Goal: Task Accomplishment & Management: Manage account settings

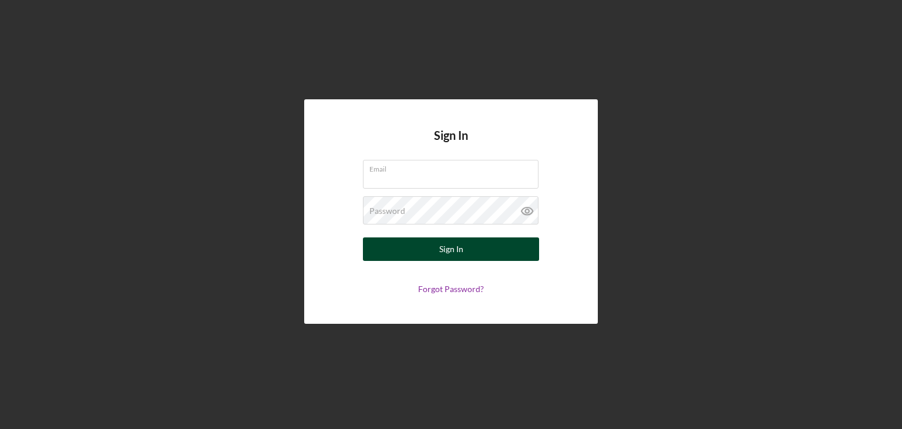
type input "[EMAIL_ADDRESS][DOMAIN_NAME]"
click at [459, 245] on div "Sign In" at bounding box center [451, 248] width 24 height 23
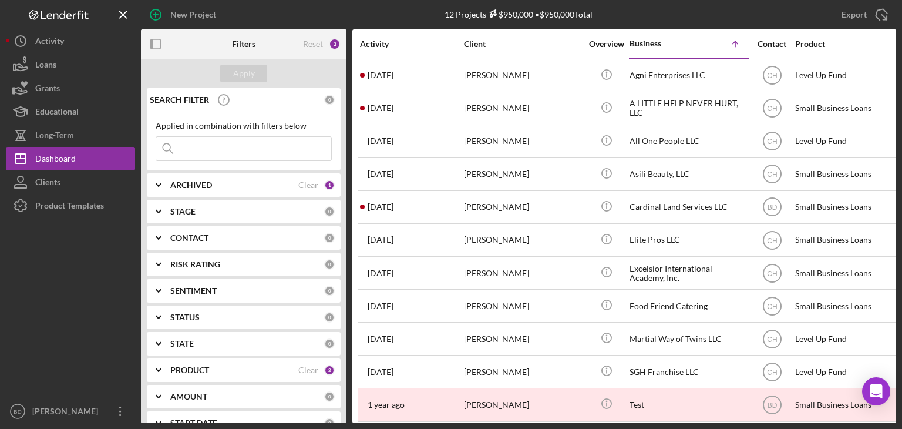
click at [203, 179] on div "ARCHIVED Clear 1" at bounding box center [252, 184] width 164 height 23
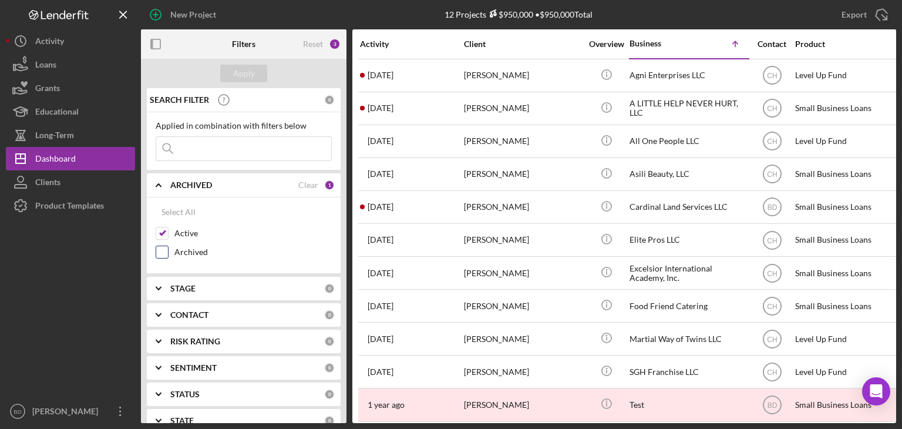
click at [162, 253] on input "Archived" at bounding box center [162, 252] width 12 height 12
checkbox input "true"
click at [252, 73] on div "Apply" at bounding box center [244, 74] width 22 height 18
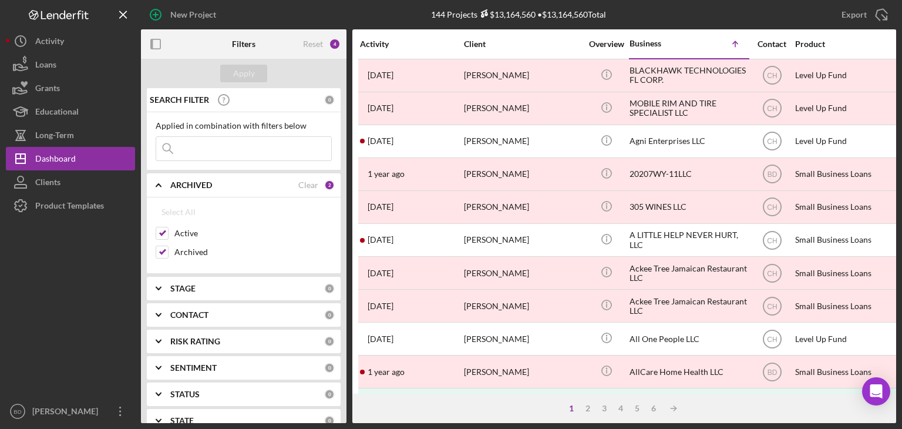
click at [213, 143] on input at bounding box center [243, 148] width 175 height 23
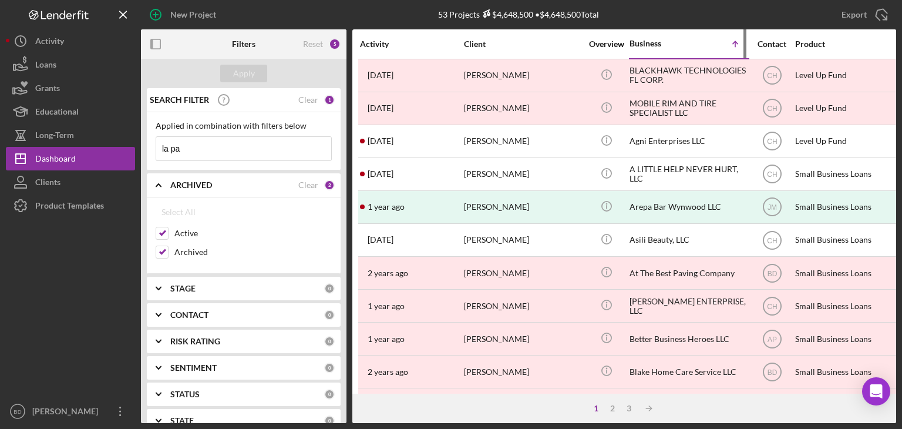
type input "la pa"
click at [647, 46] on div "Business" at bounding box center [658, 43] width 59 height 9
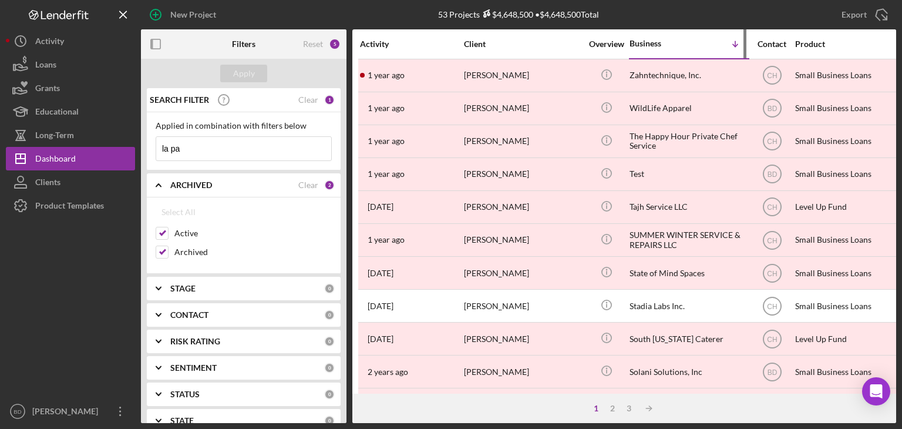
click at [648, 44] on div "Business" at bounding box center [658, 43] width 59 height 9
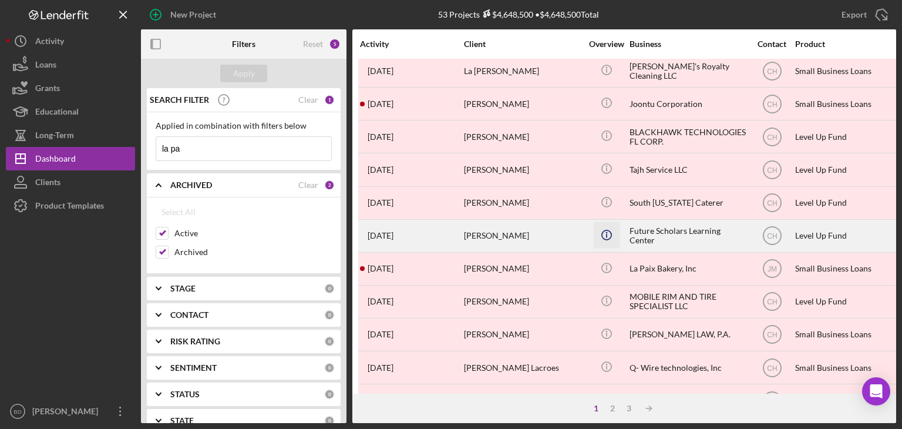
scroll to position [294, 0]
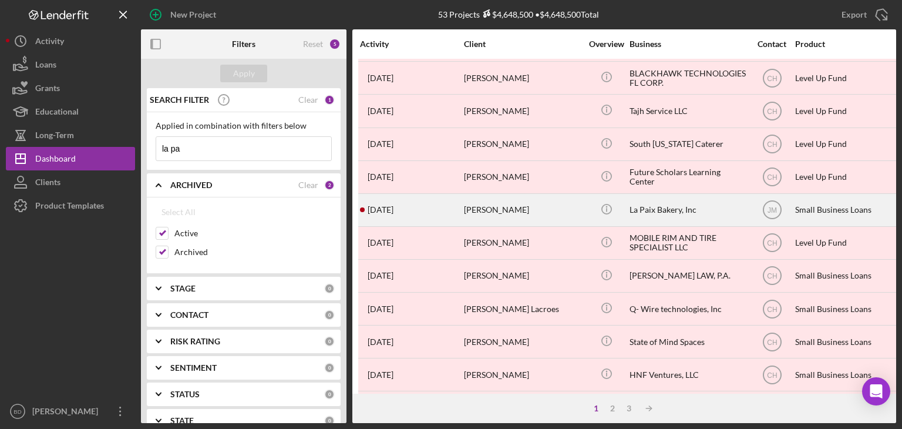
click at [533, 206] on div "[PERSON_NAME]" at bounding box center [522, 209] width 117 height 31
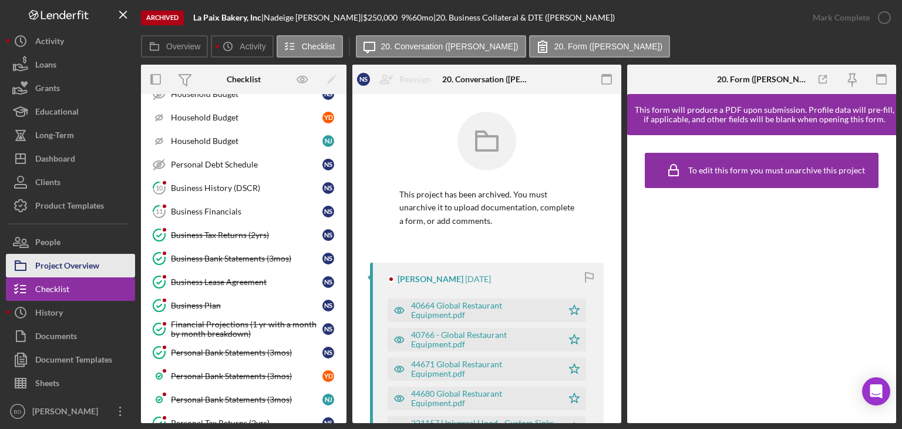
scroll to position [427, 0]
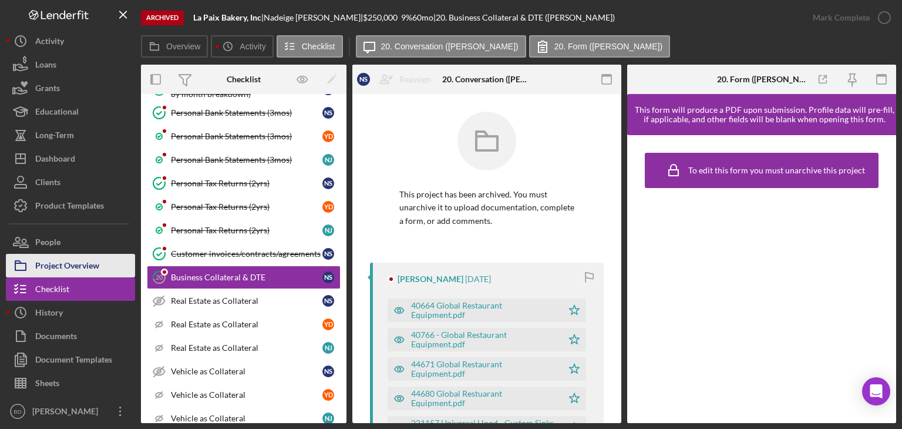
click at [54, 261] on div "Project Overview" at bounding box center [67, 267] width 64 height 26
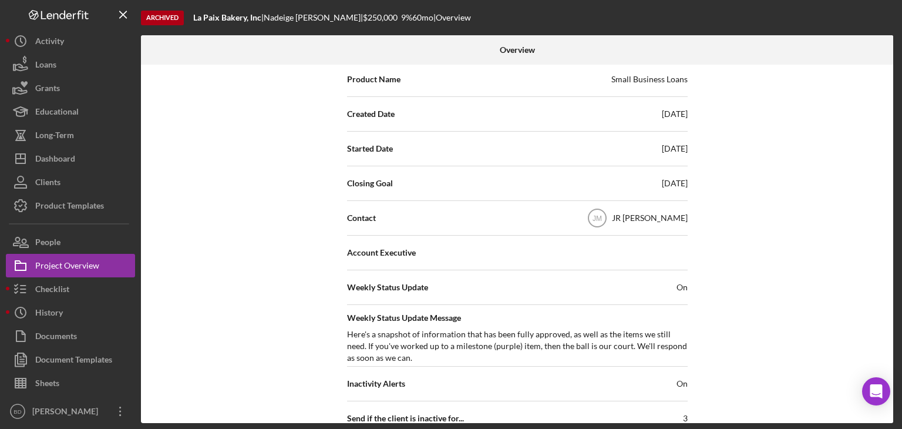
scroll to position [294, 0]
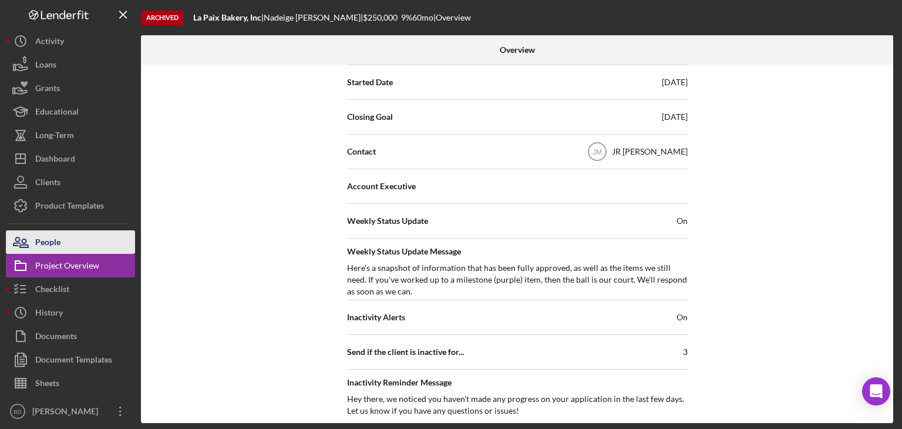
click at [28, 244] on icon "button" at bounding box center [20, 241] width 29 height 29
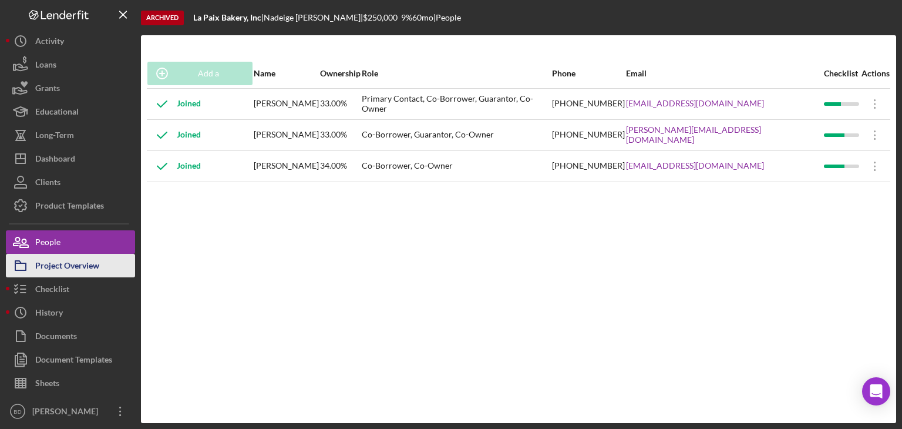
click at [68, 260] on div "Project Overview" at bounding box center [67, 267] width 64 height 26
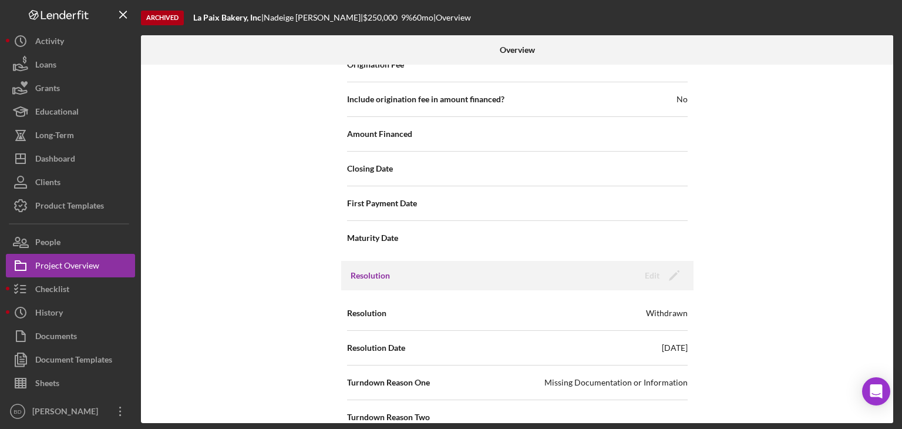
scroll to position [1429, 0]
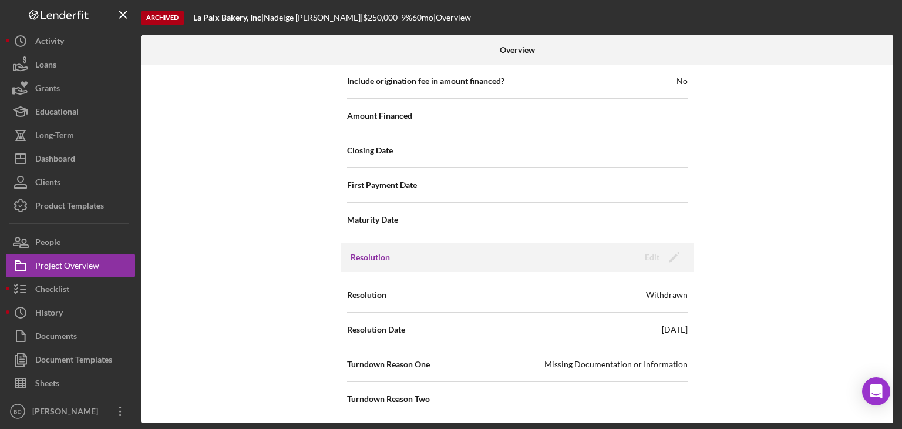
drag, startPoint x: 261, startPoint y: 214, endPoint x: 261, endPoint y: 207, distance: 6.5
click at [261, 214] on div "Internal Workflow Stage In Review Icon/Dropdown Arrow Icon/Archived Archived (c…" at bounding box center [517, 244] width 752 height 358
click at [46, 153] on div "Dashboard" at bounding box center [55, 160] width 40 height 26
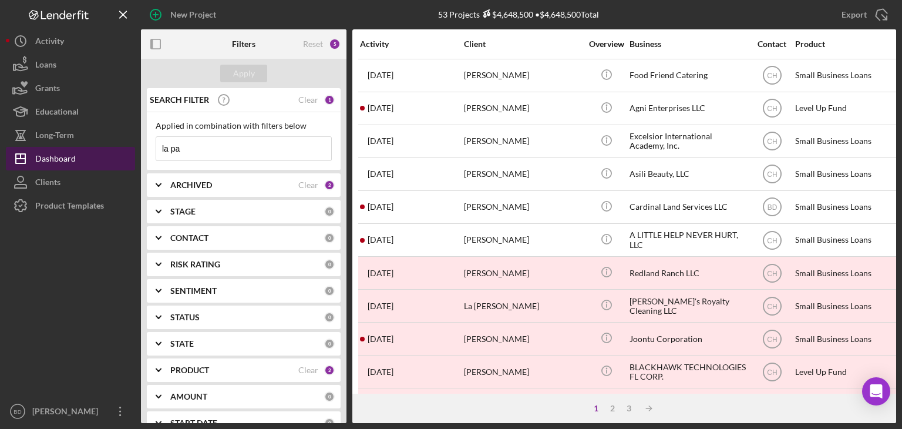
drag, startPoint x: 195, startPoint y: 151, endPoint x: 127, endPoint y: 154, distance: 68.2
click at [113, 166] on div "New Project 53 Projects $4,648,500 • $4,648,500 Total la pa Export Icon/Export …" at bounding box center [451, 211] width 890 height 423
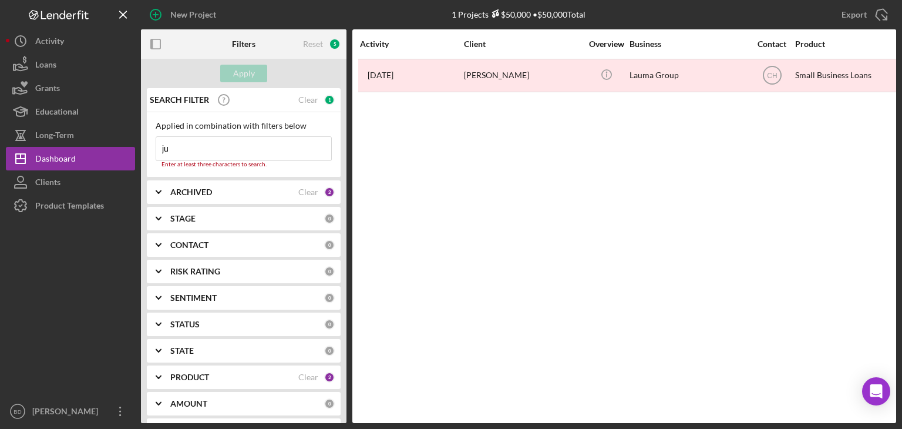
type input "j"
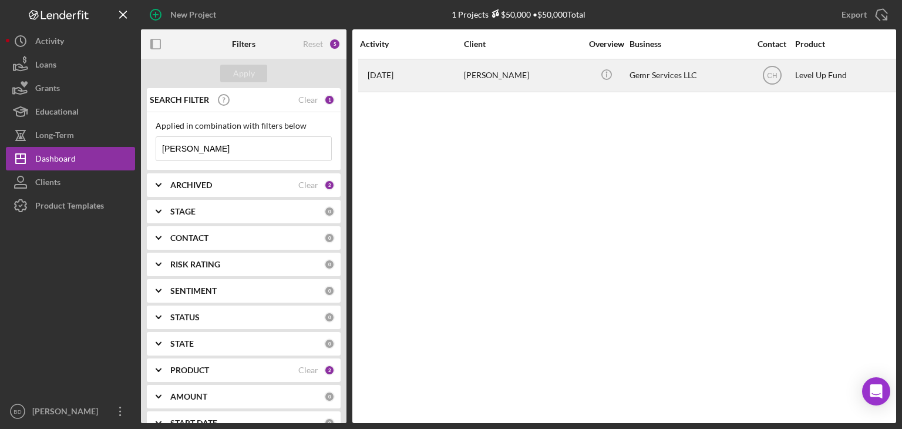
type input "[PERSON_NAME]"
click at [645, 73] on div "Gemr Services LLC" at bounding box center [687, 75] width 117 height 31
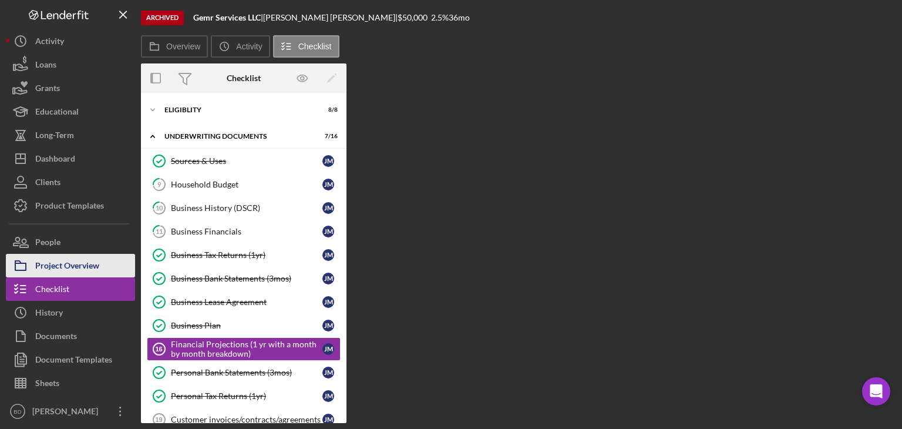
scroll to position [89, 0]
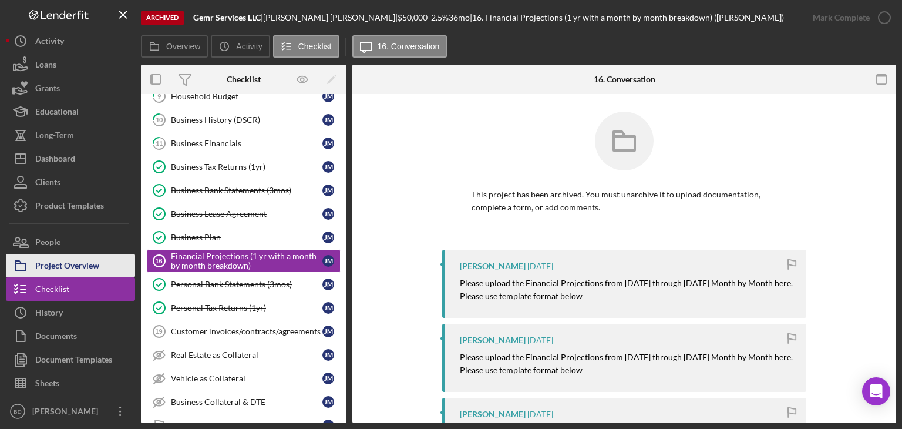
click at [73, 261] on div "Project Overview" at bounding box center [67, 267] width 64 height 26
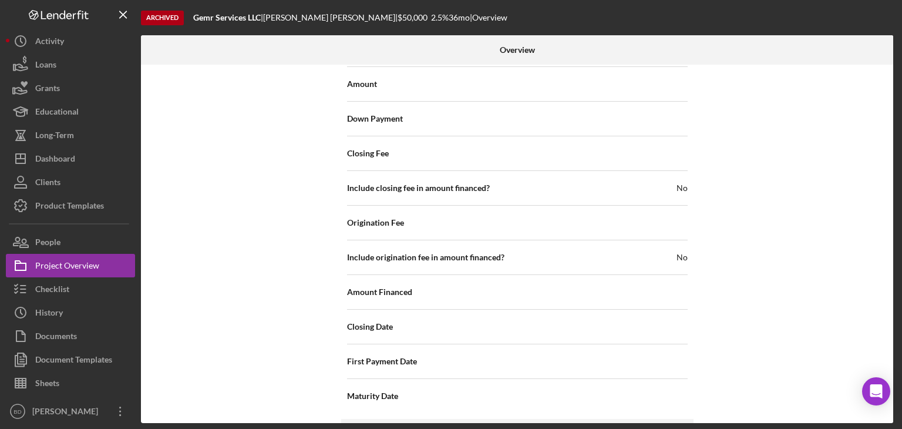
scroll to position [1429, 0]
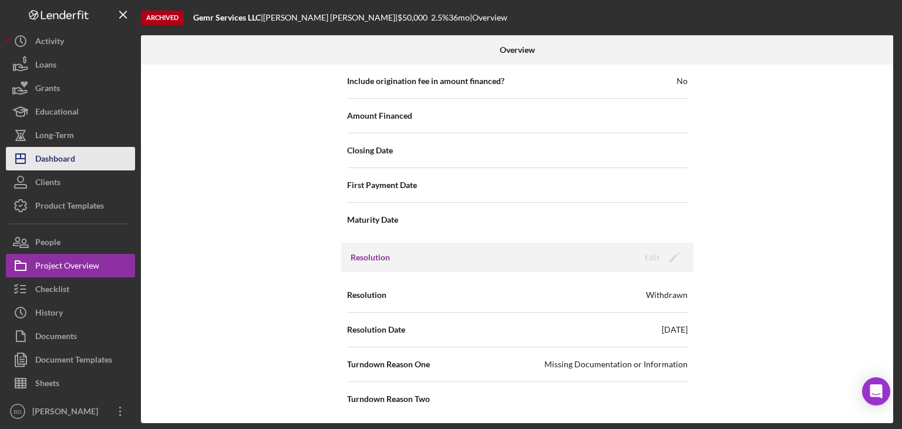
click at [82, 150] on button "Icon/Dashboard Dashboard" at bounding box center [70, 158] width 129 height 23
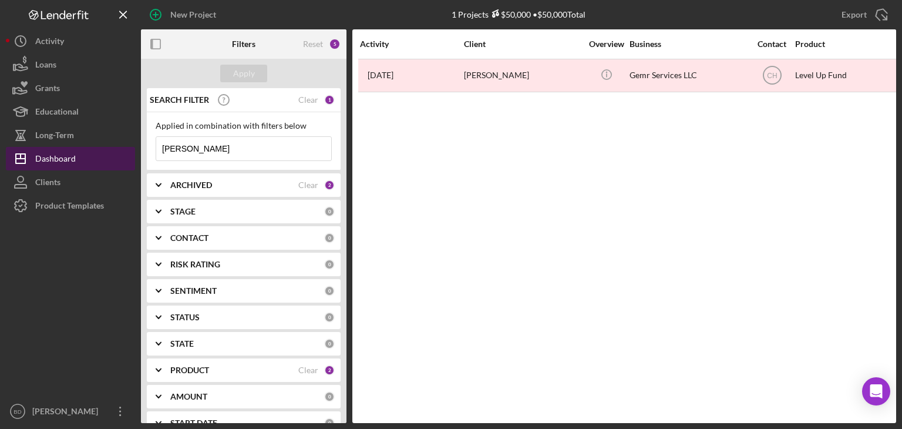
drag, startPoint x: 208, startPoint y: 152, endPoint x: 76, endPoint y: 162, distance: 131.9
click at [76, 162] on div "New Project 1 Projects $50,000 • $50,000 Total [PERSON_NAME] Export Icon/Export…" at bounding box center [451, 211] width 890 height 423
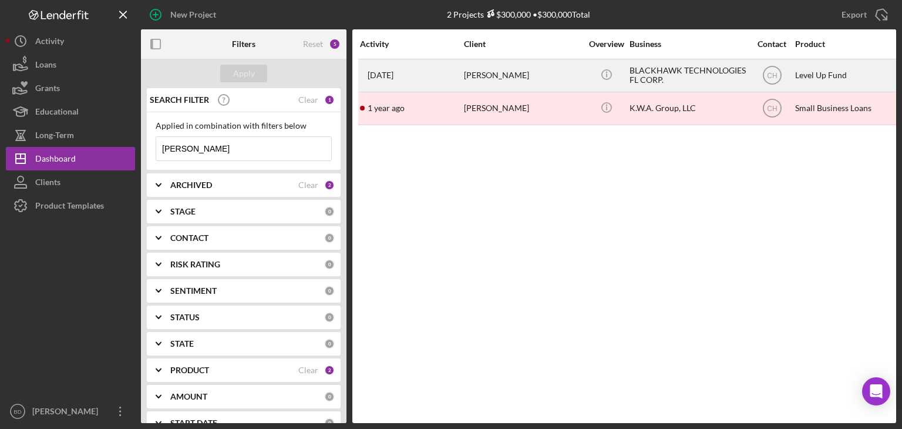
type input "[PERSON_NAME]"
click at [632, 69] on div "BLACKHAWK TECHNOLOGIES FL CORP." at bounding box center [687, 75] width 117 height 31
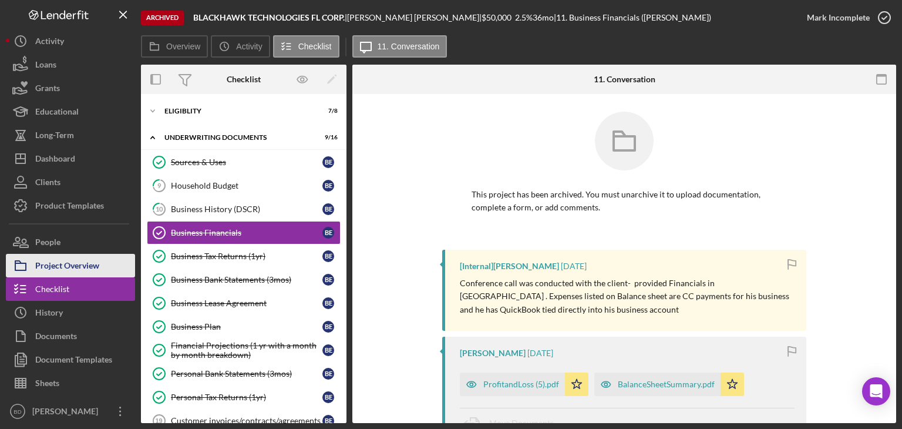
click at [55, 270] on div "Project Overview" at bounding box center [67, 267] width 64 height 26
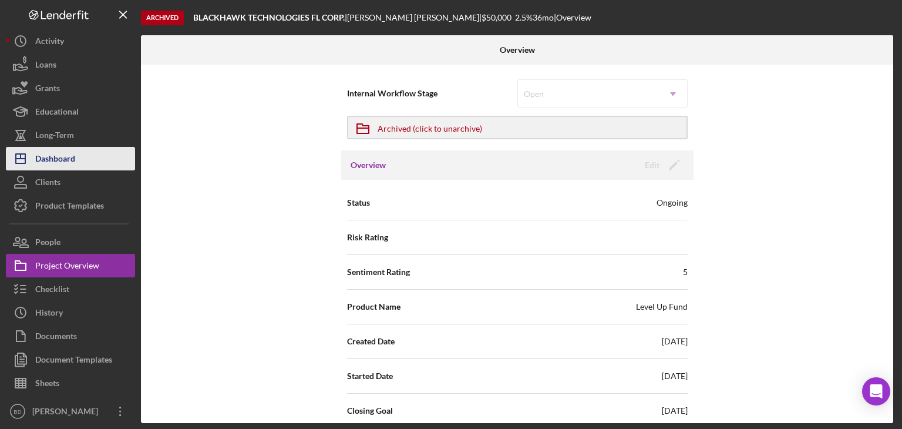
click at [52, 159] on div "Dashboard" at bounding box center [55, 160] width 40 height 26
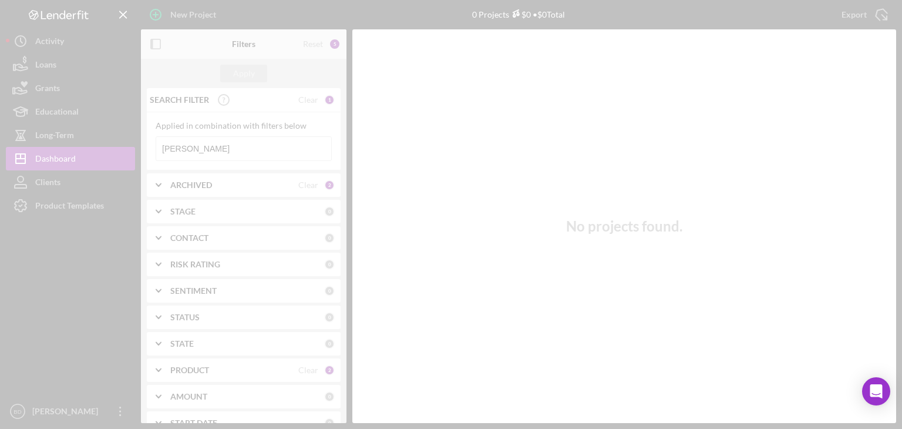
drag, startPoint x: 159, startPoint y: 158, endPoint x: 91, endPoint y: 156, distance: 67.6
click at [94, 158] on div at bounding box center [451, 214] width 902 height 429
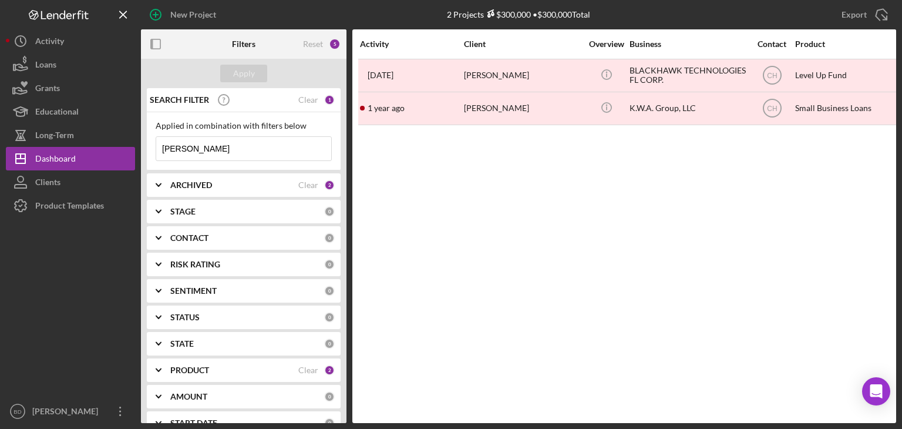
drag, startPoint x: 244, startPoint y: 142, endPoint x: 230, endPoint y: 142, distance: 14.1
click at [225, 142] on input "[PERSON_NAME]" at bounding box center [243, 148] width 175 height 23
click at [224, 143] on input "[PERSON_NAME]" at bounding box center [243, 148] width 175 height 23
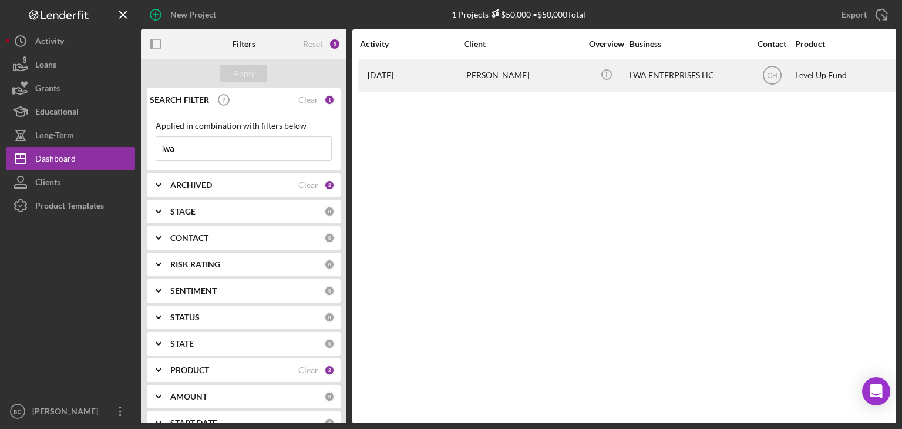
type input "lwa"
click at [651, 71] on div "LWA ENTERPRISES LlC" at bounding box center [687, 75] width 117 height 31
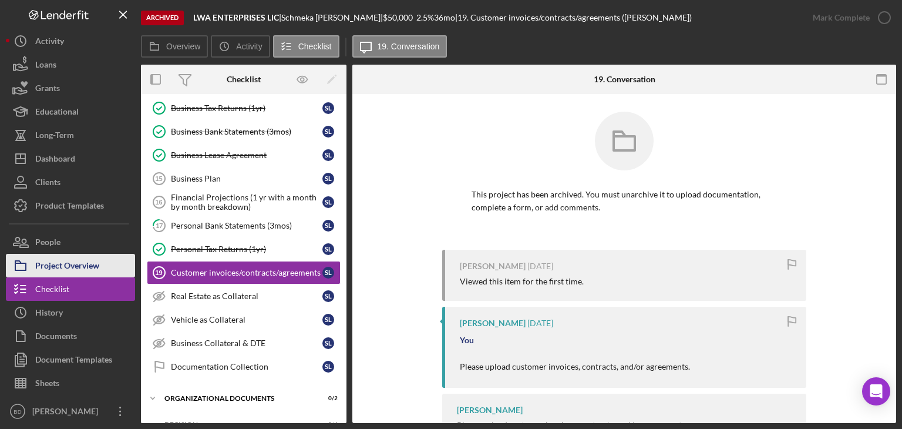
scroll to position [159, 0]
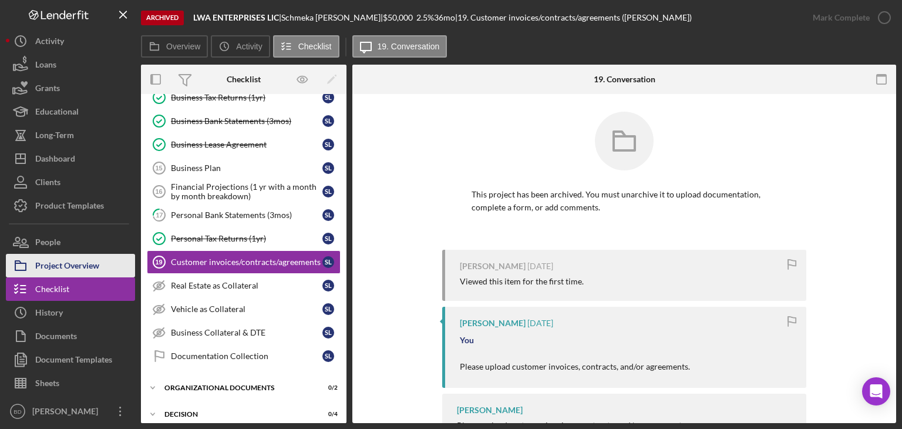
click at [31, 258] on icon "button" at bounding box center [20, 265] width 29 height 29
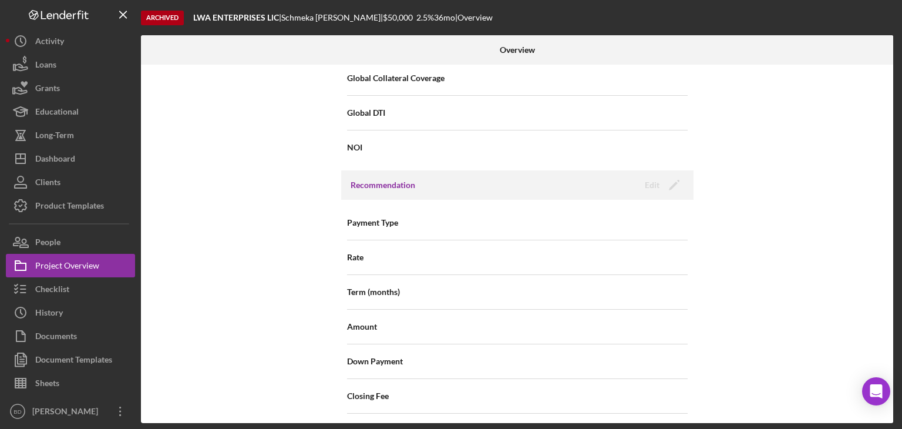
scroll to position [783, 0]
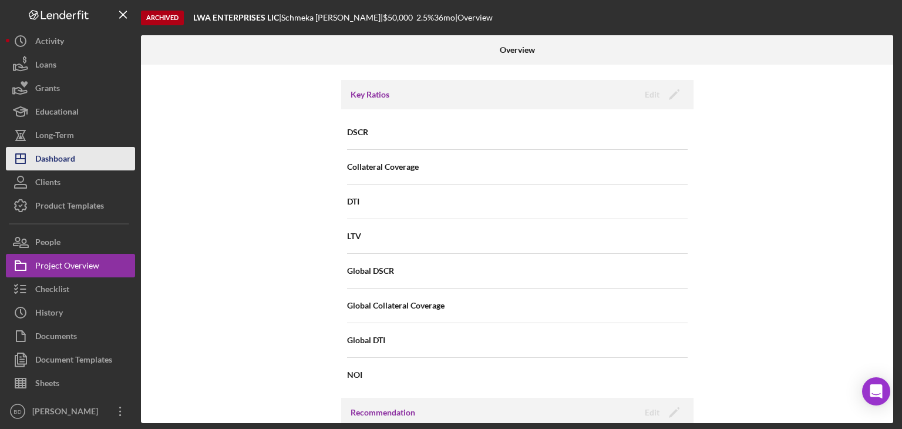
click at [73, 154] on div "Dashboard" at bounding box center [55, 160] width 40 height 26
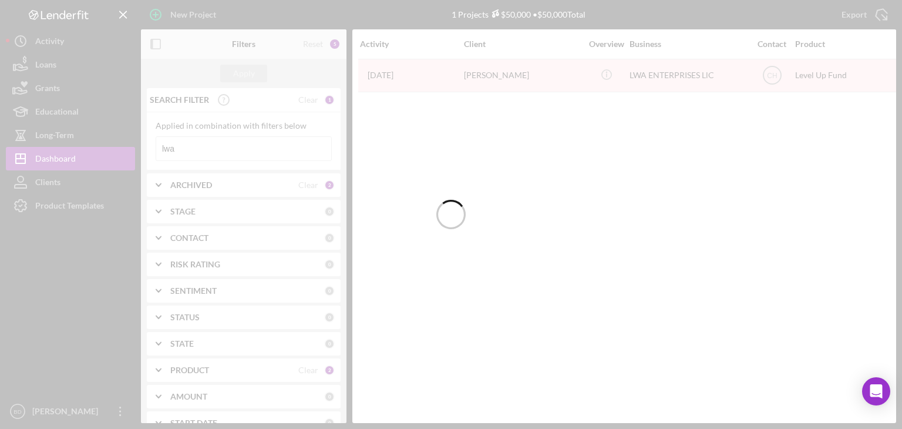
drag, startPoint x: 205, startPoint y: 144, endPoint x: 181, endPoint y: 148, distance: 24.4
click at [181, 148] on div at bounding box center [451, 214] width 902 height 429
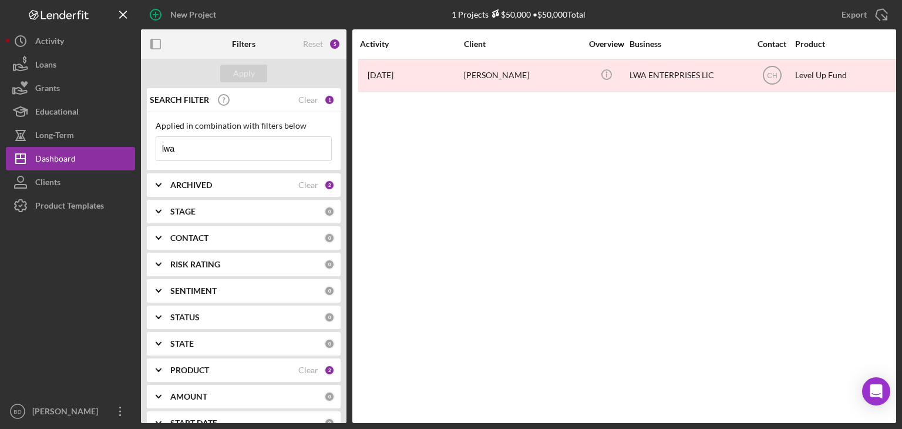
click at [171, 147] on input "lwa" at bounding box center [243, 148] width 175 height 23
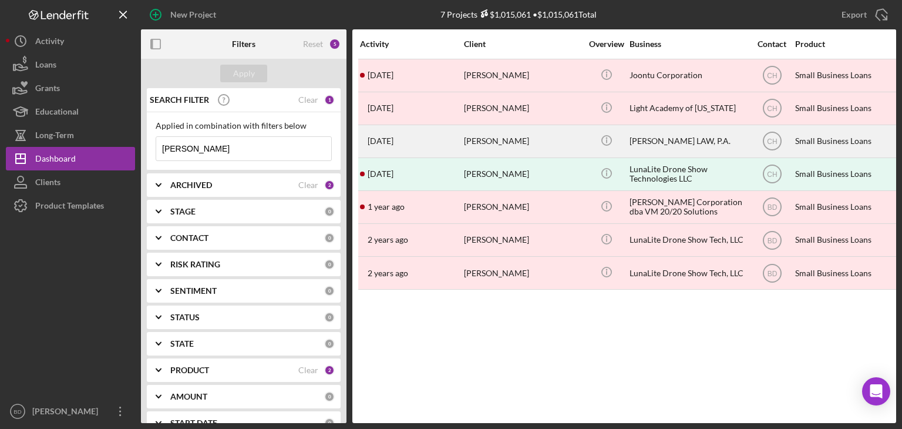
type input "[PERSON_NAME]"
click at [563, 140] on div "[PERSON_NAME]" at bounding box center [522, 141] width 117 height 31
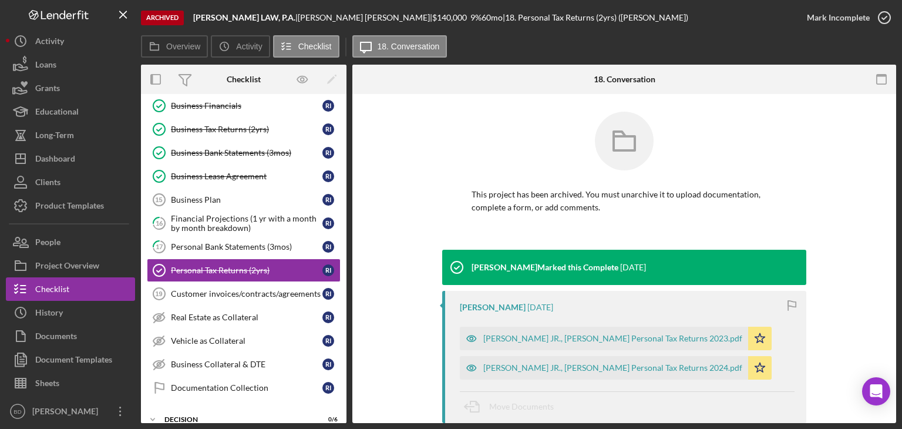
scroll to position [136, 0]
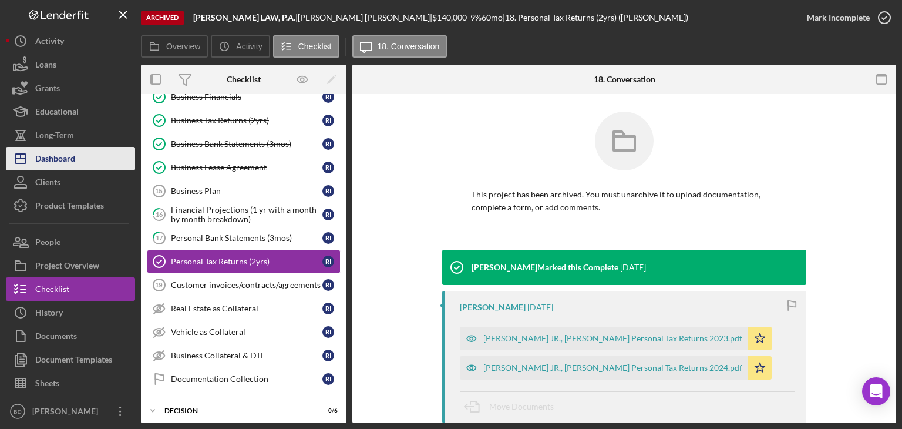
click at [33, 156] on icon "Icon/Dashboard" at bounding box center [20, 158] width 29 height 29
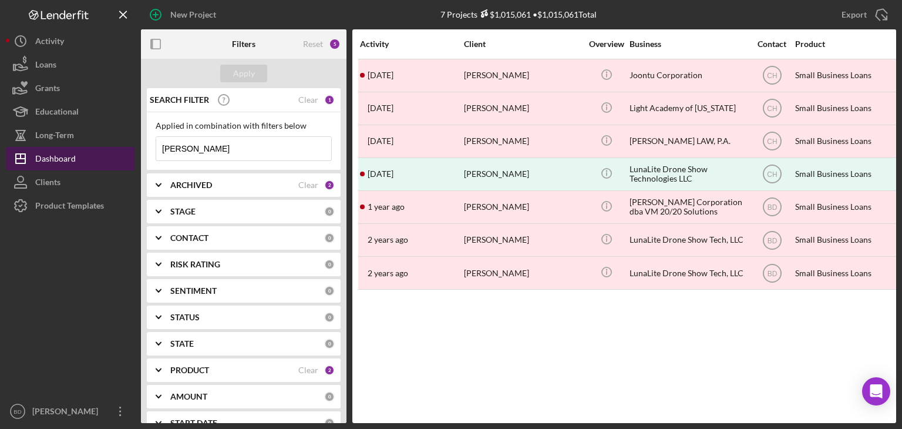
drag, startPoint x: 197, startPoint y: 146, endPoint x: 120, endPoint y: 159, distance: 78.1
click at [120, 159] on div "New Project 7 Projects $1,015,061 • $1,015,061 Total [PERSON_NAME] Export Icon/…" at bounding box center [451, 211] width 890 height 423
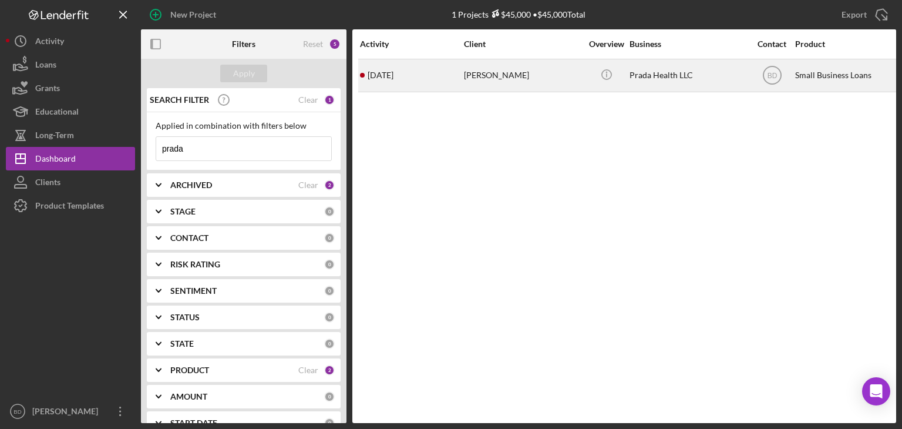
type input "prada"
click at [557, 79] on div "[PERSON_NAME]" at bounding box center [522, 75] width 117 height 31
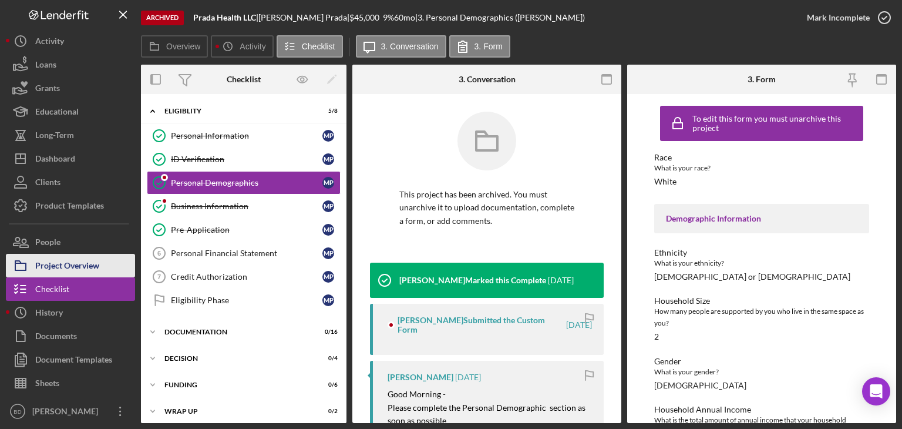
click at [67, 259] on div "Project Overview" at bounding box center [67, 267] width 64 height 26
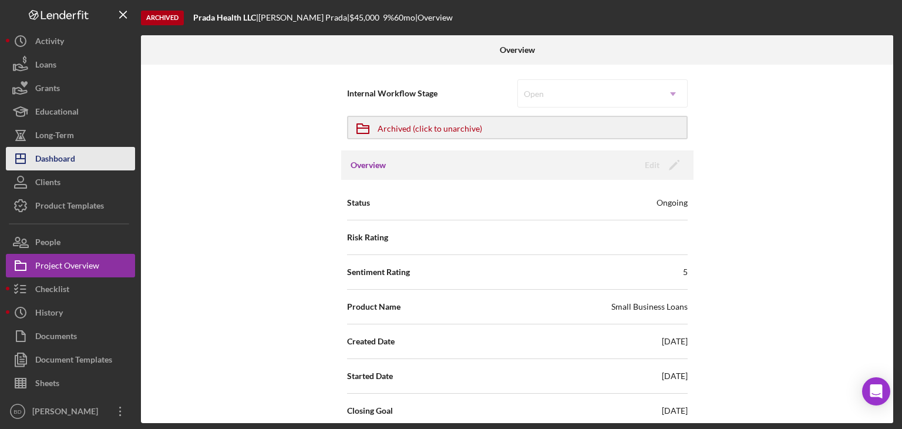
click at [63, 148] on div "Dashboard" at bounding box center [55, 160] width 40 height 26
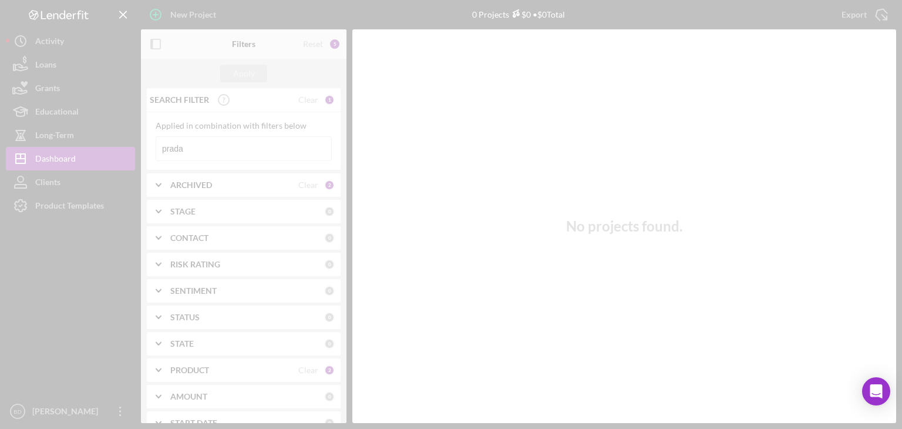
click at [61, 159] on div at bounding box center [451, 214] width 902 height 429
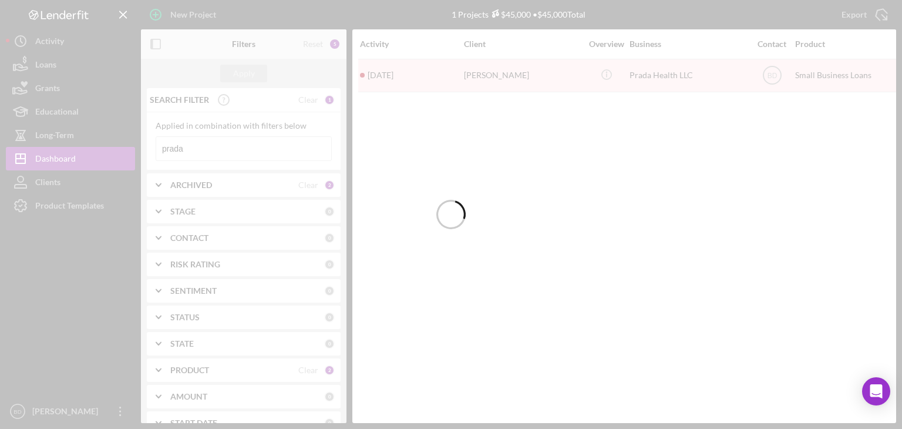
drag, startPoint x: 201, startPoint y: 146, endPoint x: 183, endPoint y: 149, distance: 17.8
click at [183, 149] on div at bounding box center [451, 214] width 902 height 429
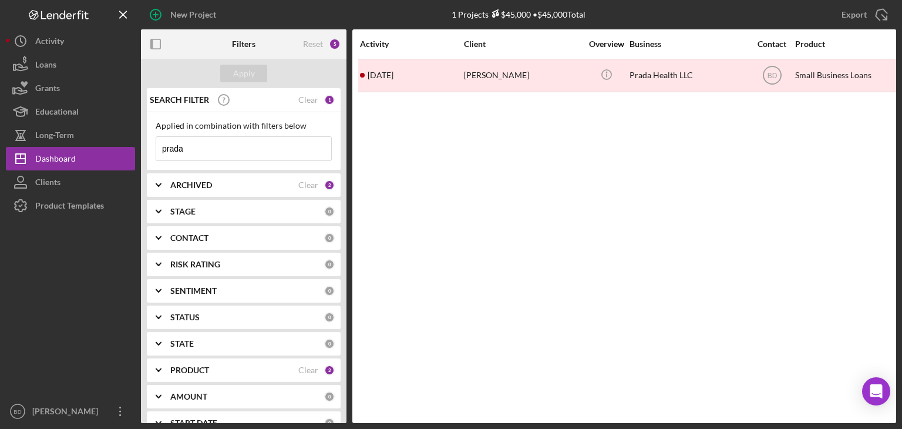
click at [183, 149] on input "prada" at bounding box center [243, 148] width 175 height 23
drag, startPoint x: 183, startPoint y: 149, endPoint x: 174, endPoint y: 160, distance: 15.0
click at [174, 160] on div "prada Icon/Menu Close" at bounding box center [244, 148] width 176 height 25
type input "jootu"
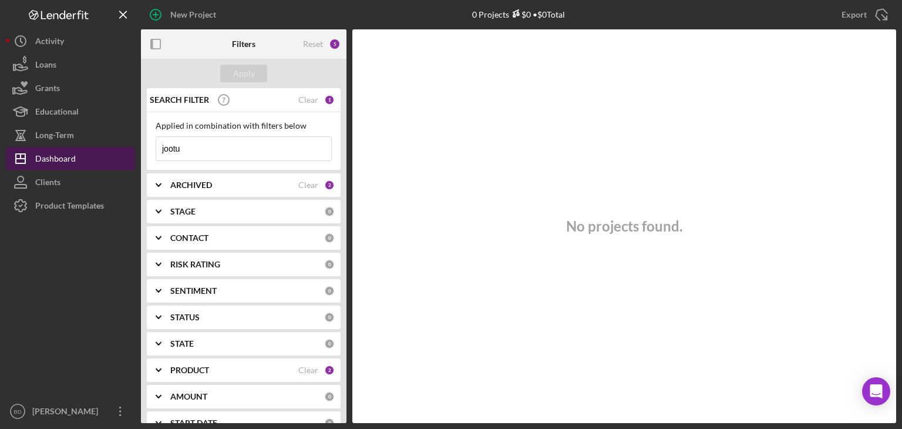
drag, startPoint x: 210, startPoint y: 144, endPoint x: 99, endPoint y: 165, distance: 112.9
click at [92, 168] on div "New Project 0 Projects $0 • $0 Total prada Export Icon/Export Filters Reset 5 A…" at bounding box center [451, 211] width 890 height 423
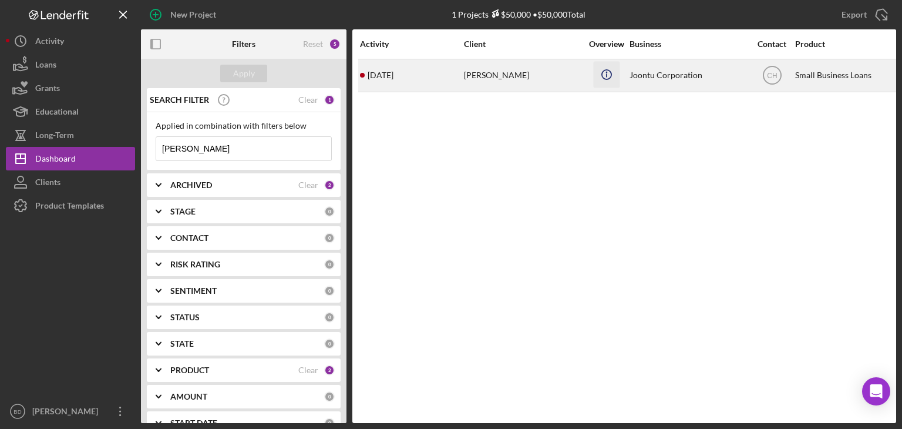
click at [605, 75] on icon "Icon/Info" at bounding box center [606, 74] width 26 height 26
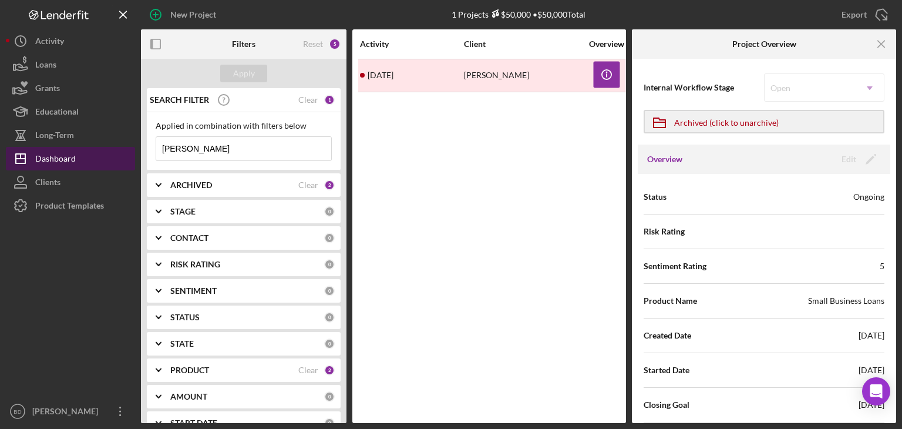
click at [58, 158] on div "Dashboard" at bounding box center [55, 160] width 41 height 26
drag, startPoint x: 178, startPoint y: 149, endPoint x: 80, endPoint y: 155, distance: 98.2
click at [80, 155] on div "New Project 1 Projects $50,000 • $50,000 Total prada Export Icon/Export Filters…" at bounding box center [451, 211] width 890 height 423
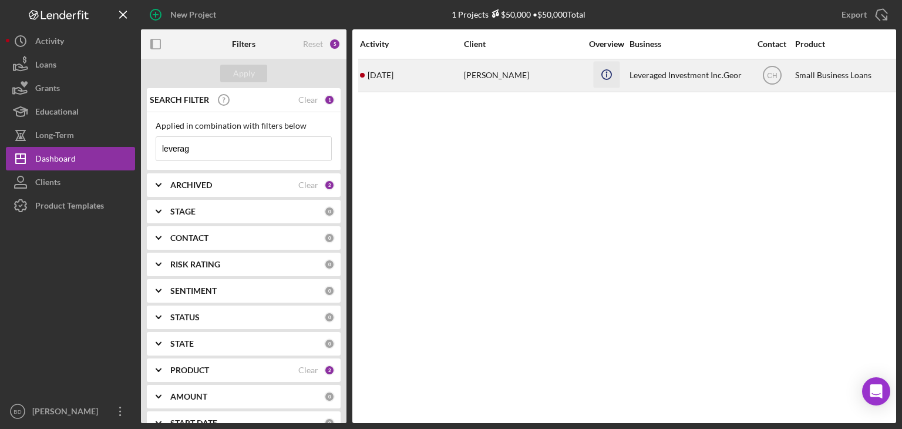
click at [615, 69] on icon "Icon/Info" at bounding box center [606, 74] width 26 height 26
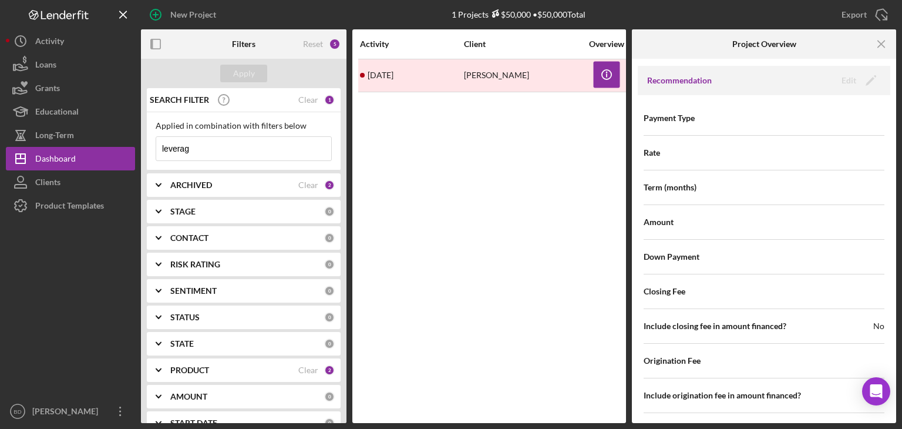
scroll to position [1447, 0]
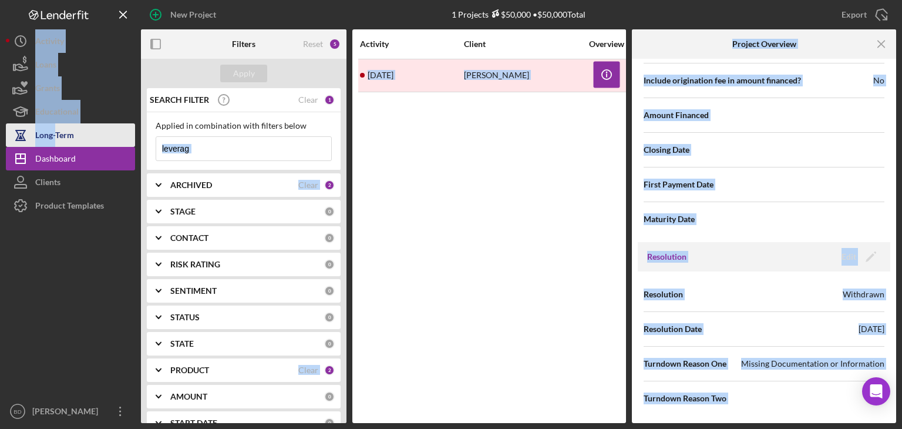
drag, startPoint x: 228, startPoint y: 137, endPoint x: 51, endPoint y: 127, distance: 177.6
click at [51, 127] on div "New Project 1 Projects $50,000 • $50,000 Total prada Export Icon/Export Filters…" at bounding box center [451, 211] width 890 height 423
click at [245, 147] on input "leverag" at bounding box center [243, 148] width 175 height 23
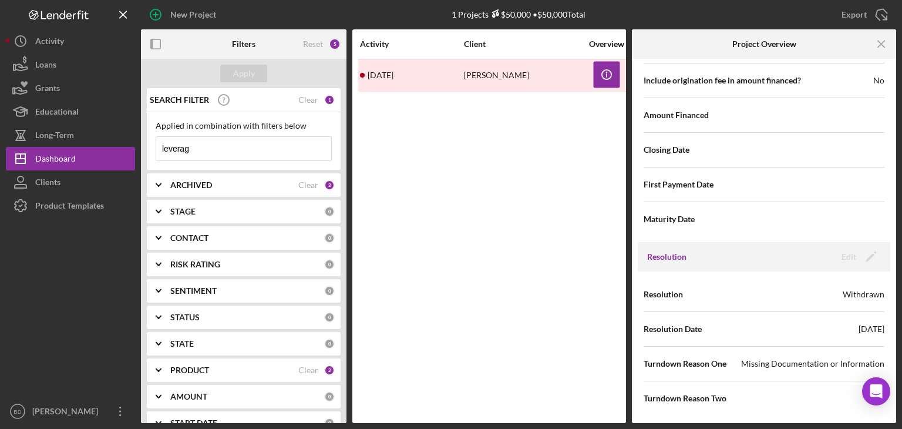
click at [245, 147] on input "leverag" at bounding box center [243, 148] width 175 height 23
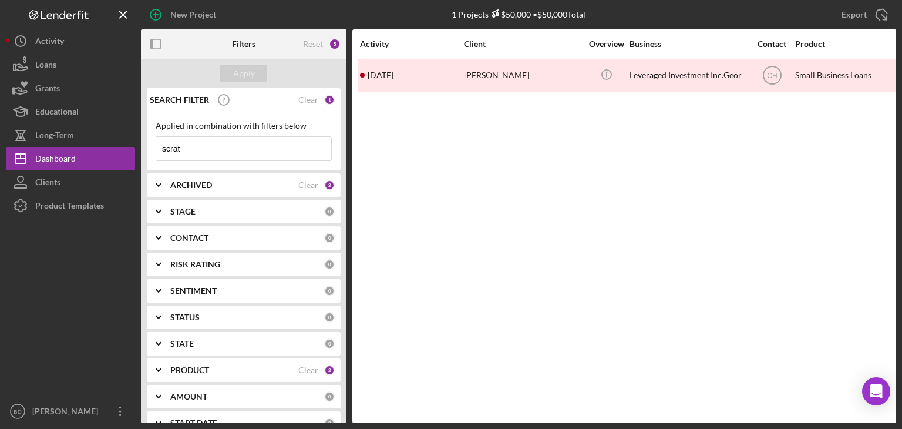
scroll to position [0, 0]
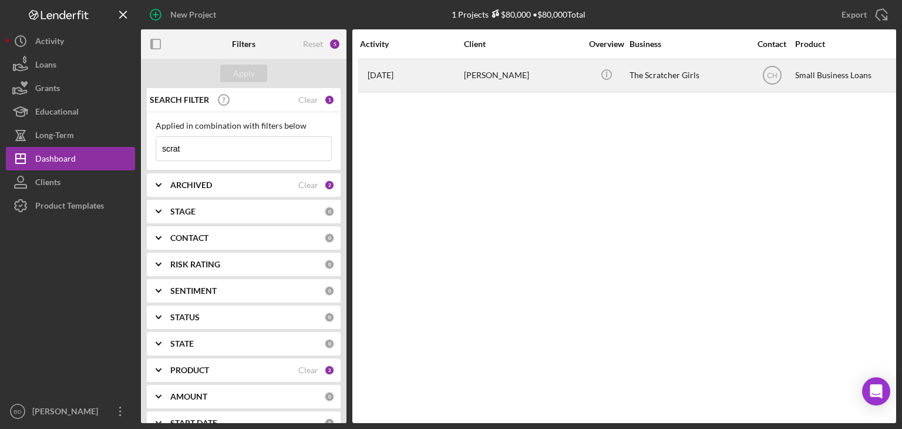
type input "scrat"
click at [551, 80] on div "[PERSON_NAME]" at bounding box center [522, 75] width 117 height 31
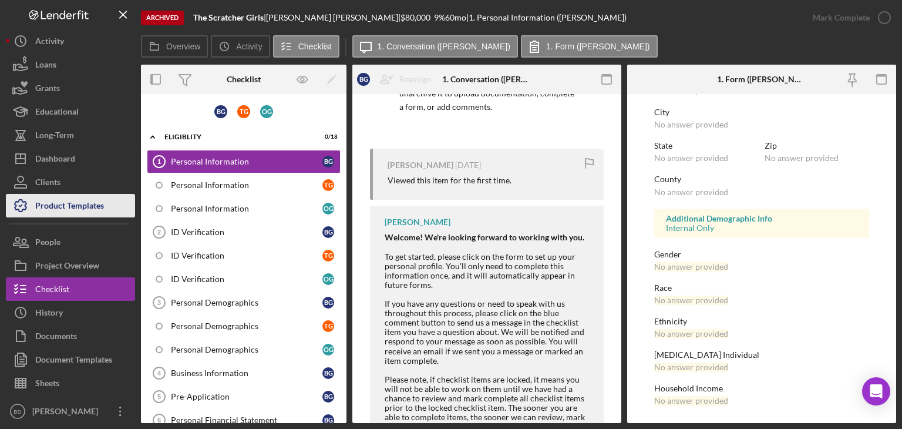
scroll to position [160, 0]
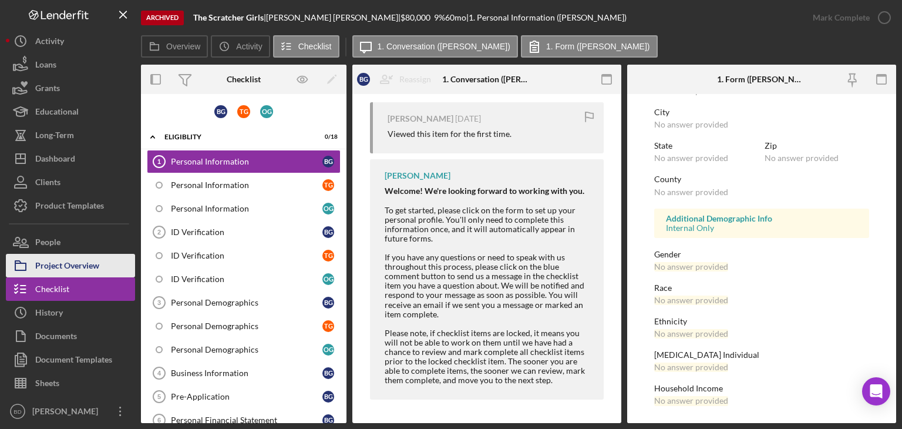
click at [73, 273] on div "Project Overview" at bounding box center [67, 267] width 64 height 26
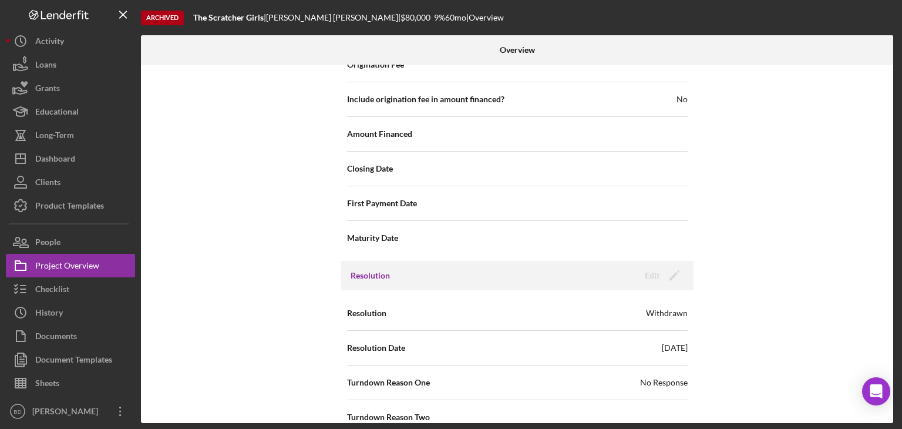
scroll to position [1429, 0]
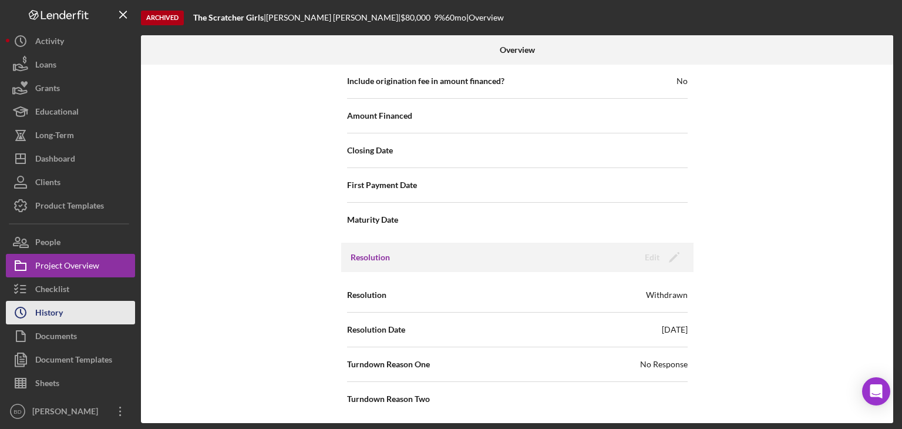
click at [49, 305] on div "History" at bounding box center [49, 314] width 28 height 26
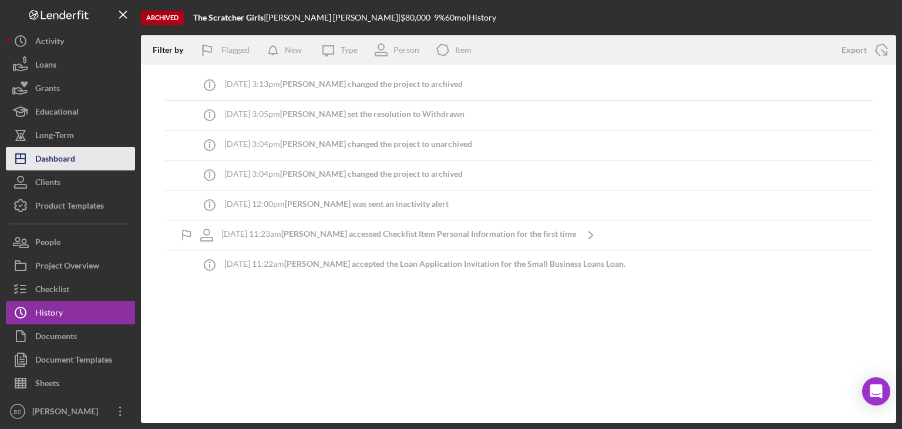
click at [57, 156] on div "Dashboard" at bounding box center [55, 160] width 40 height 26
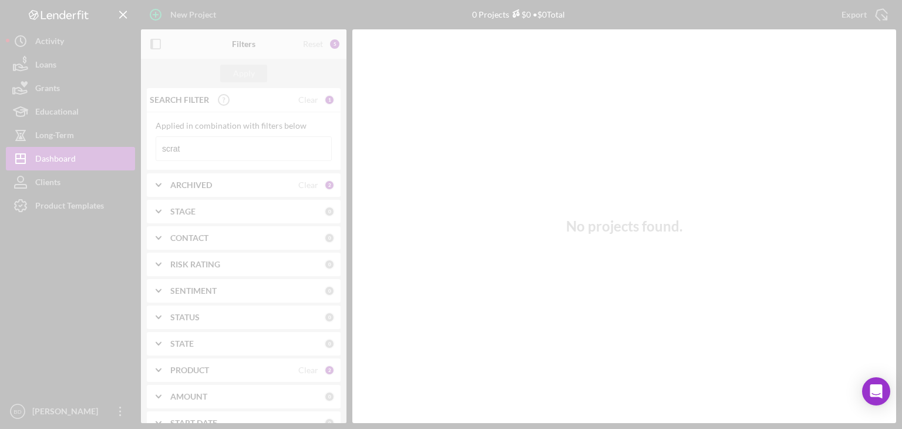
click at [59, 145] on div at bounding box center [451, 214] width 902 height 429
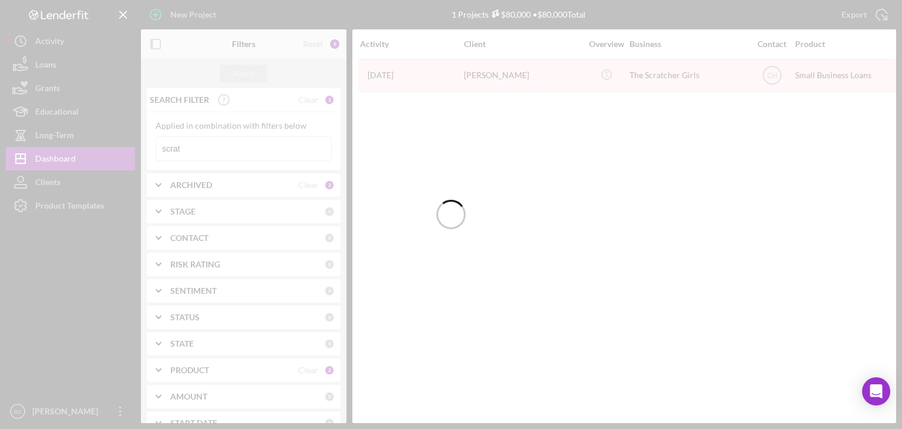
click at [211, 149] on input "scrat" at bounding box center [243, 148] width 175 height 23
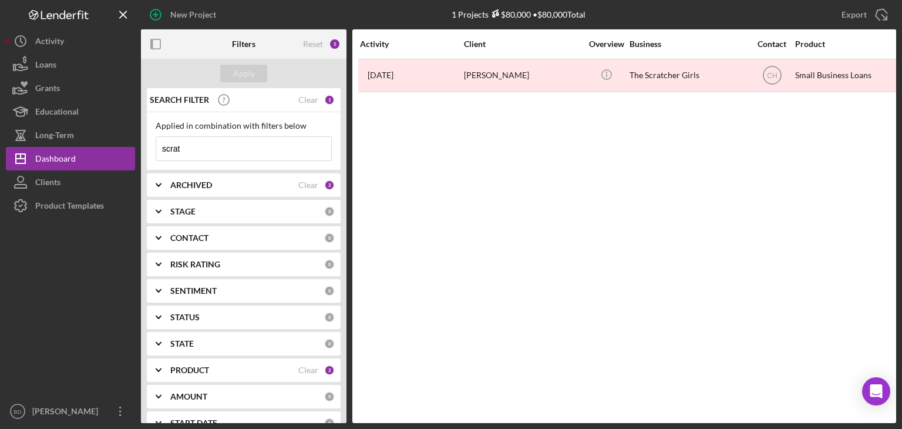
click at [211, 149] on input "scrat" at bounding box center [243, 148] width 175 height 23
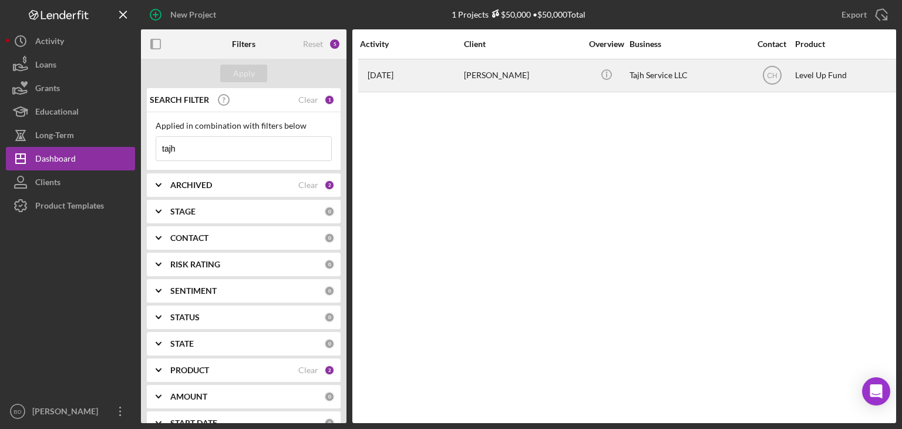
type input "tajh"
click at [640, 78] on div "Tajh Service LLC" at bounding box center [687, 75] width 117 height 31
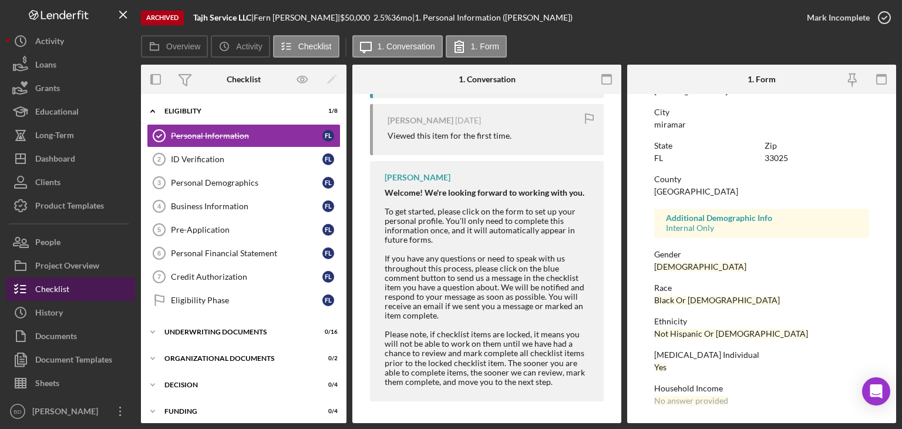
scroll to position [381, 0]
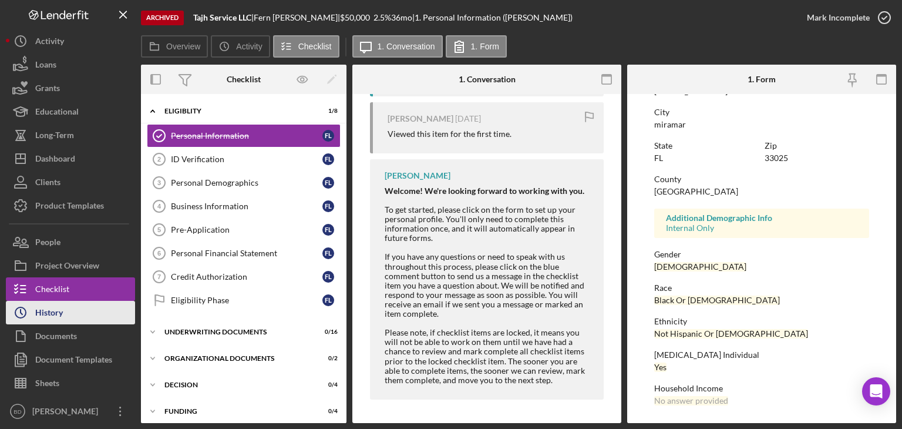
click at [78, 315] on button "Icon/History History" at bounding box center [70, 312] width 129 height 23
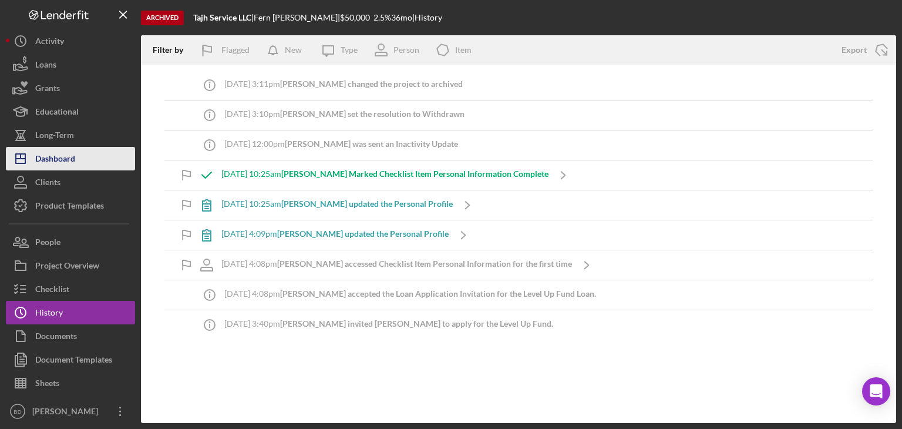
click at [87, 156] on button "Icon/Dashboard Dashboard" at bounding box center [70, 158] width 129 height 23
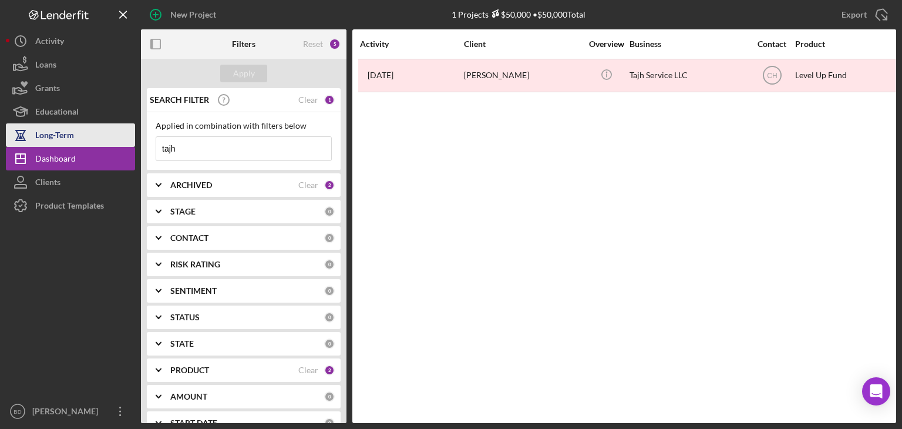
drag, startPoint x: 198, startPoint y: 150, endPoint x: 57, endPoint y: 127, distance: 142.8
click at [58, 127] on div "New Project 1 Projects $50,000 • $50,000 Total tajh Export Icon/Export Filters …" at bounding box center [451, 211] width 890 height 423
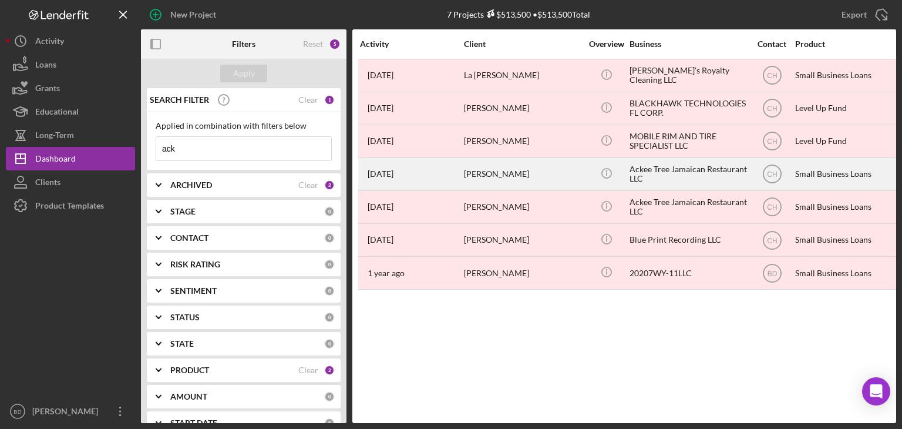
type input "ack"
click at [655, 181] on div "Ackee Tree Jamaican Restaurant LLC" at bounding box center [687, 174] width 117 height 31
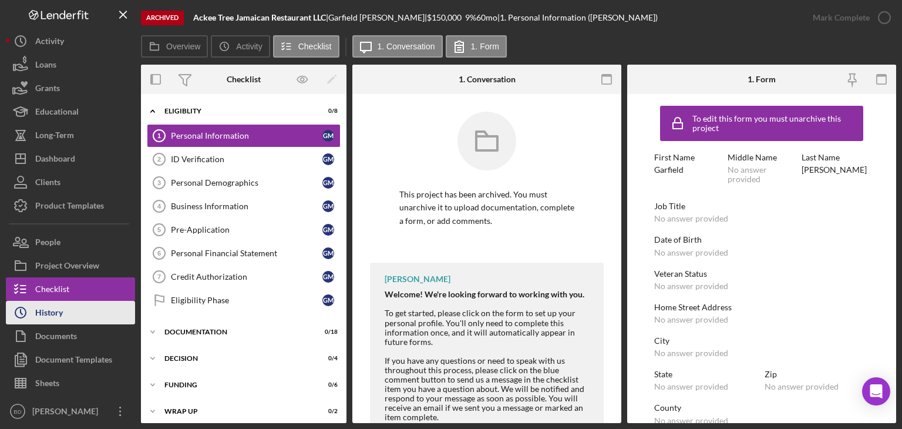
click at [52, 308] on div "History" at bounding box center [49, 314] width 28 height 26
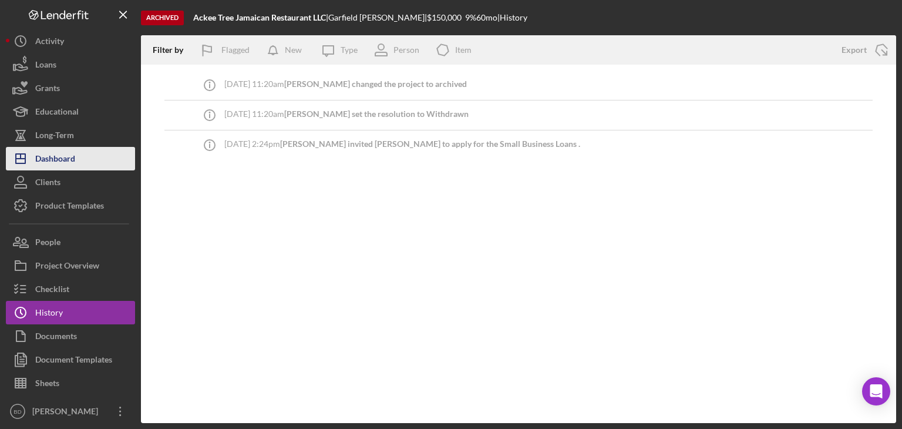
click at [69, 158] on div "Dashboard" at bounding box center [55, 160] width 40 height 26
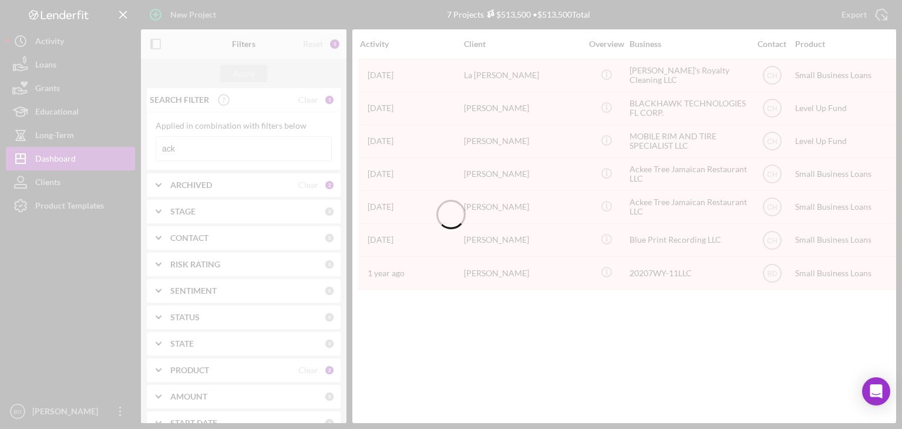
click at [147, 157] on div at bounding box center [451, 214] width 902 height 429
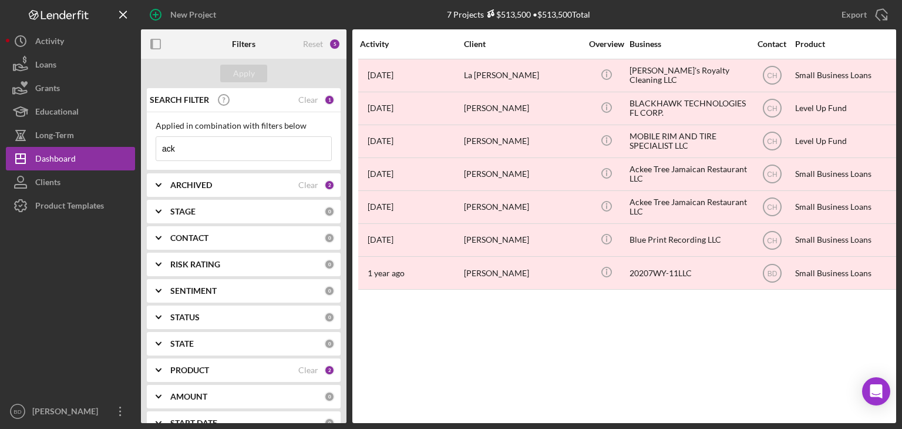
click at [186, 150] on input "ack" at bounding box center [243, 148] width 175 height 23
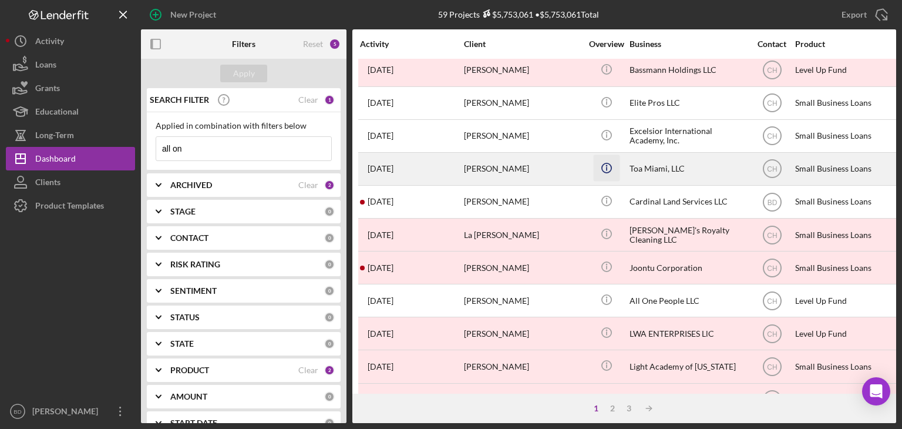
scroll to position [59, 0]
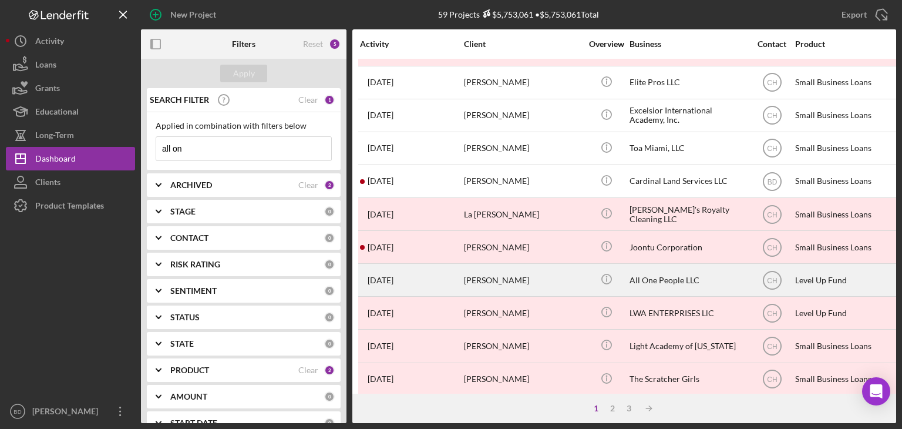
type input "all on"
click at [648, 278] on div "All One People LLC" at bounding box center [687, 279] width 117 height 31
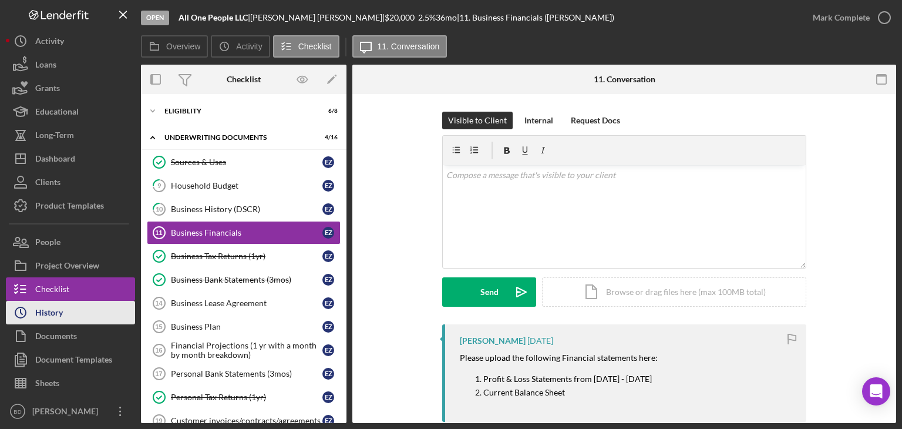
click at [48, 317] on div "History" at bounding box center [49, 314] width 28 height 26
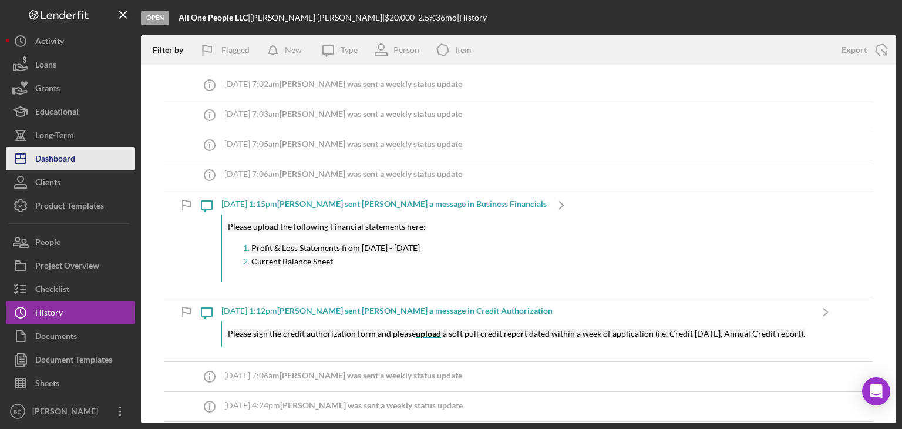
click at [89, 166] on button "Icon/Dashboard Dashboard" at bounding box center [70, 158] width 129 height 23
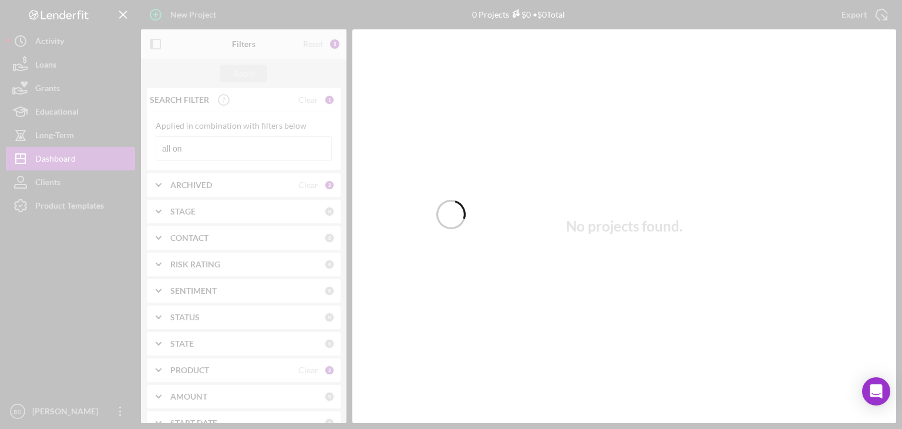
drag, startPoint x: 213, startPoint y: 149, endPoint x: 101, endPoint y: 140, distance: 111.9
click at [101, 140] on div at bounding box center [451, 214] width 902 height 429
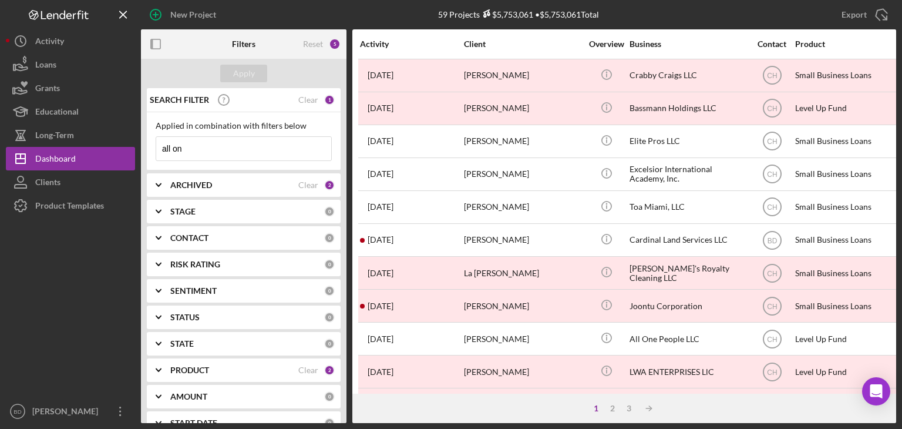
click at [214, 146] on input "all on" at bounding box center [243, 148] width 175 height 23
click at [211, 149] on input "all a" at bounding box center [243, 148] width 175 height 23
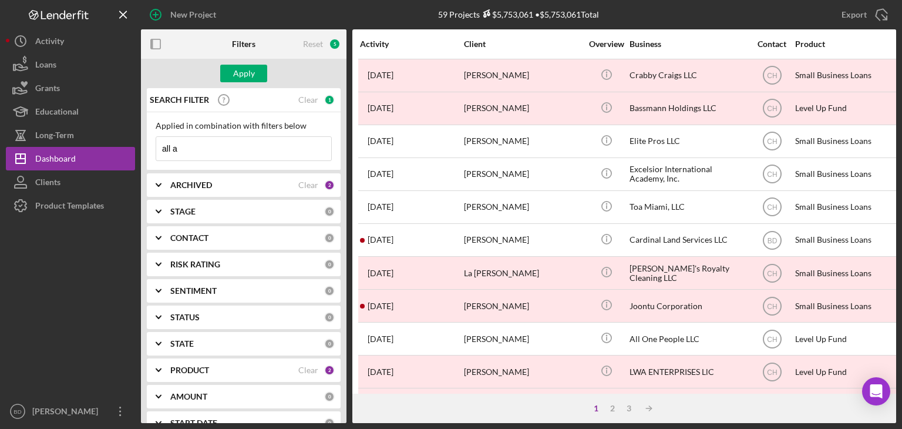
drag, startPoint x: 211, startPoint y: 149, endPoint x: 201, endPoint y: 164, distance: 18.2
click at [201, 164] on div "Applied in combination with filters below all a Icon/Menu Close" at bounding box center [244, 141] width 194 height 58
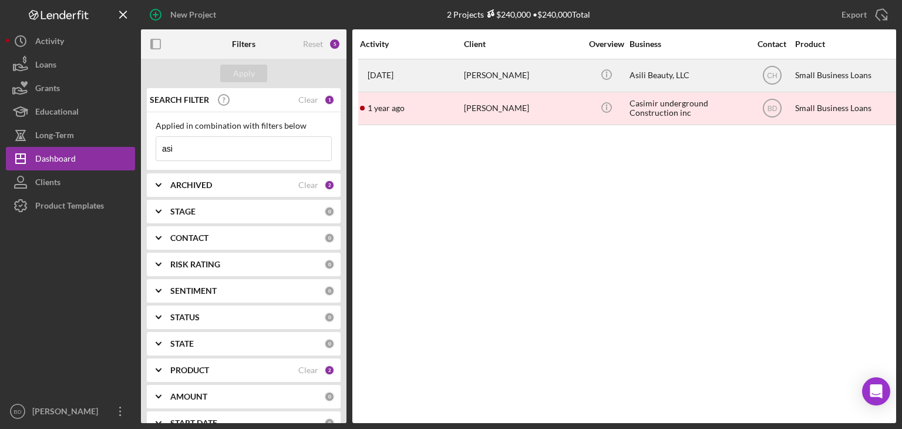
type input "asi"
click at [630, 81] on div "Asili Beauty, LLC" at bounding box center [687, 75] width 117 height 31
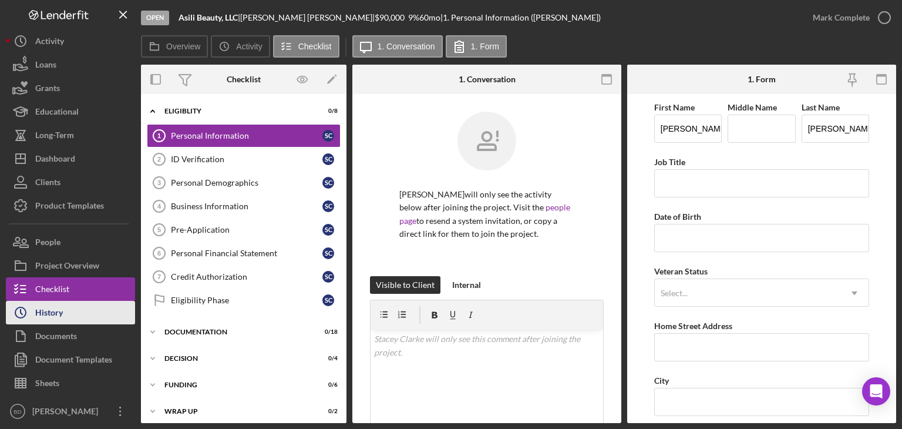
click at [56, 307] on div "History" at bounding box center [49, 314] width 28 height 26
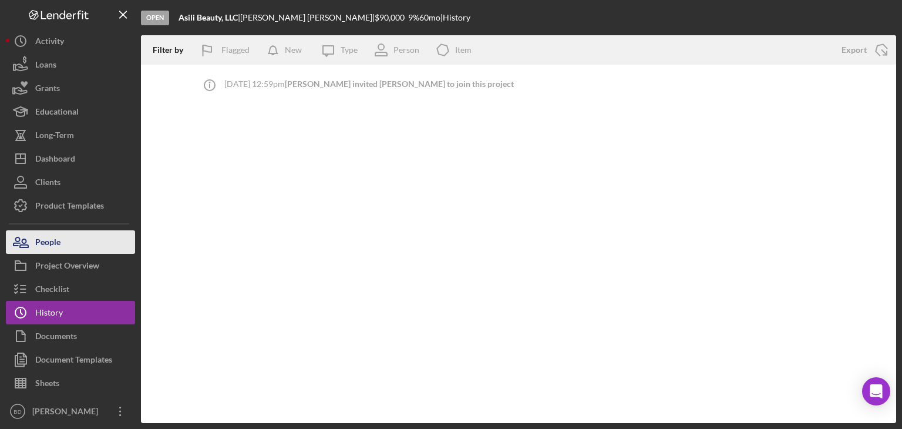
click at [76, 235] on button "People" at bounding box center [70, 241] width 129 height 23
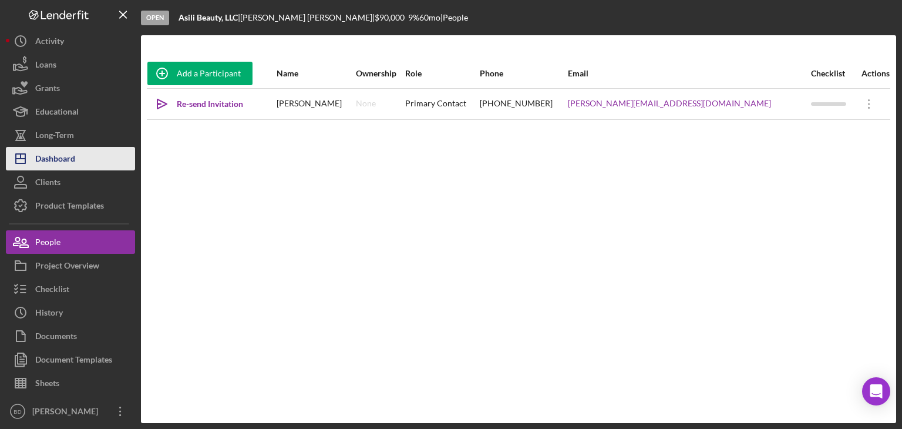
click at [91, 163] on button "Icon/Dashboard Dashboard" at bounding box center [70, 158] width 129 height 23
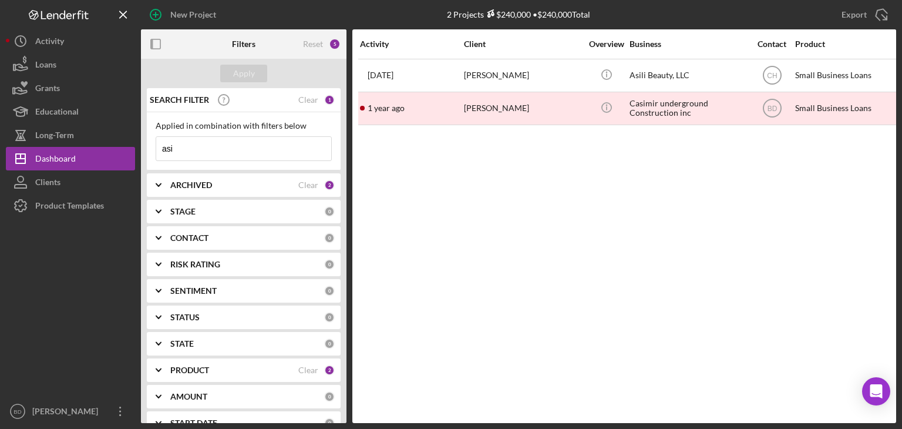
click at [197, 184] on b "ARCHIVED" at bounding box center [191, 184] width 42 height 9
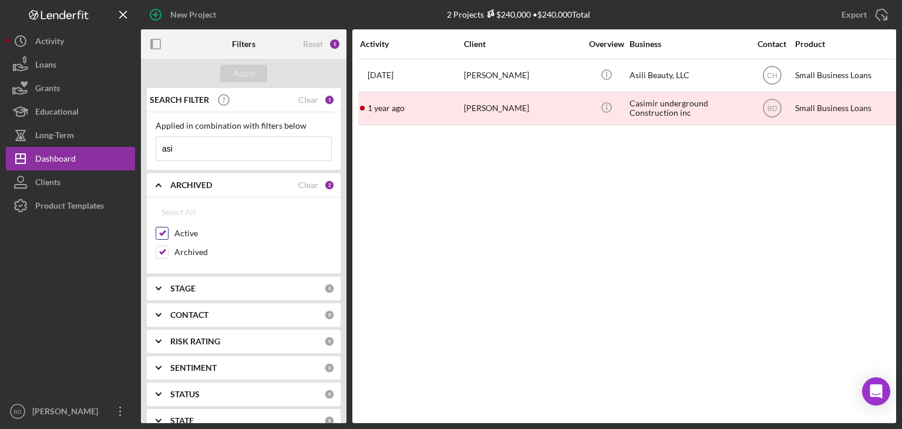
click at [163, 234] on input "Active" at bounding box center [162, 233] width 12 height 12
checkbox input "false"
click at [238, 78] on div "Apply" at bounding box center [244, 74] width 22 height 18
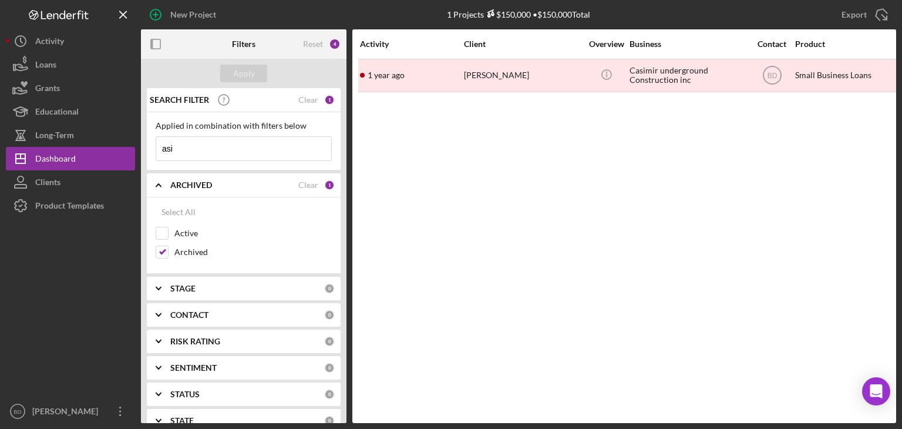
drag, startPoint x: 201, startPoint y: 149, endPoint x: 144, endPoint y: 151, distance: 57.6
click at [143, 151] on div "SEARCH FILTER Clear 1 Applied in combination with filters below asi Icon/Menu C…" at bounding box center [244, 255] width 206 height 335
click at [224, 74] on button "Apply" at bounding box center [243, 74] width 47 height 18
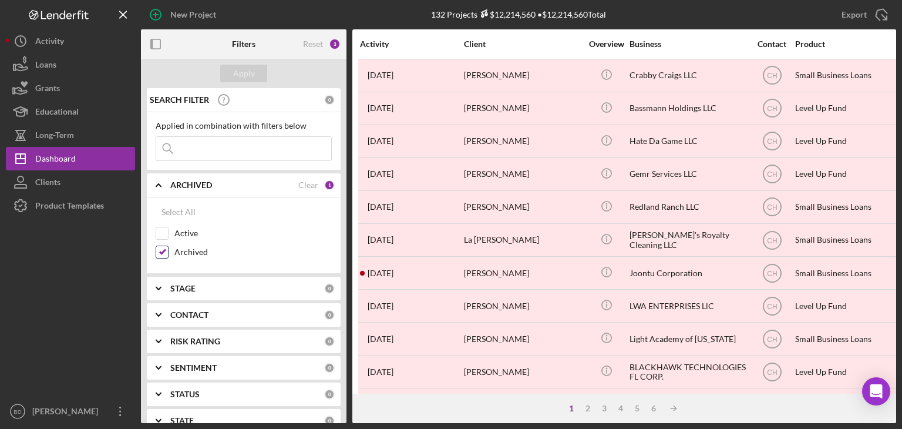
click at [160, 249] on input "Archived" at bounding box center [162, 252] width 12 height 12
checkbox input "false"
click at [166, 233] on input "Active" at bounding box center [162, 233] width 12 height 12
checkbox input "true"
click at [250, 75] on div "Apply" at bounding box center [244, 74] width 22 height 18
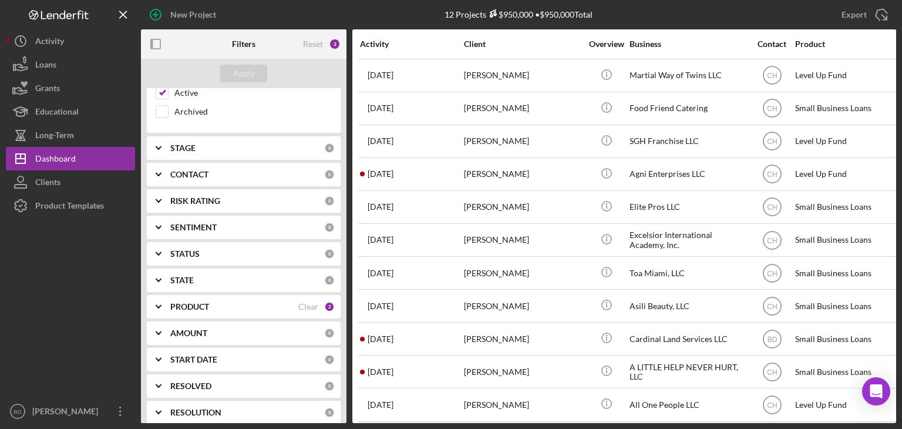
scroll to position [176, 0]
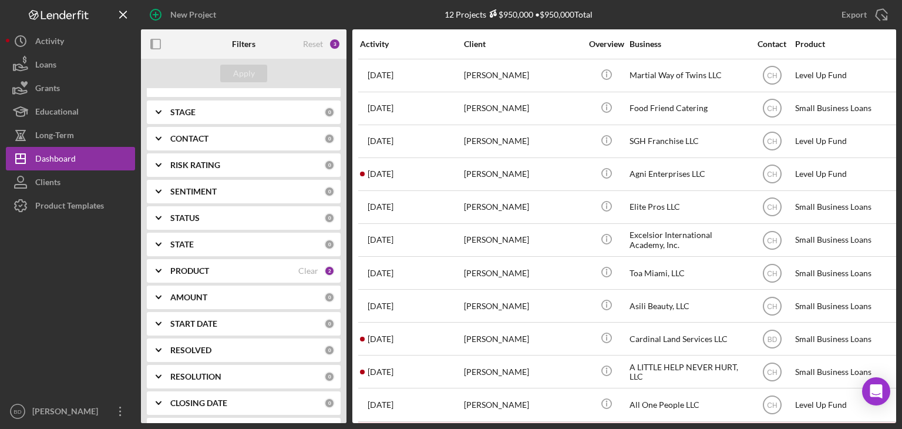
click at [207, 271] on b "PRODUCT" at bounding box center [189, 270] width 39 height 9
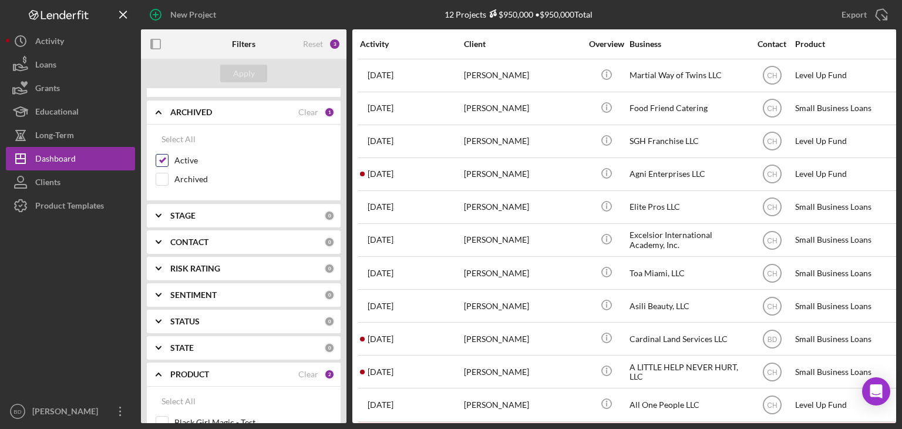
scroll to position [0, 0]
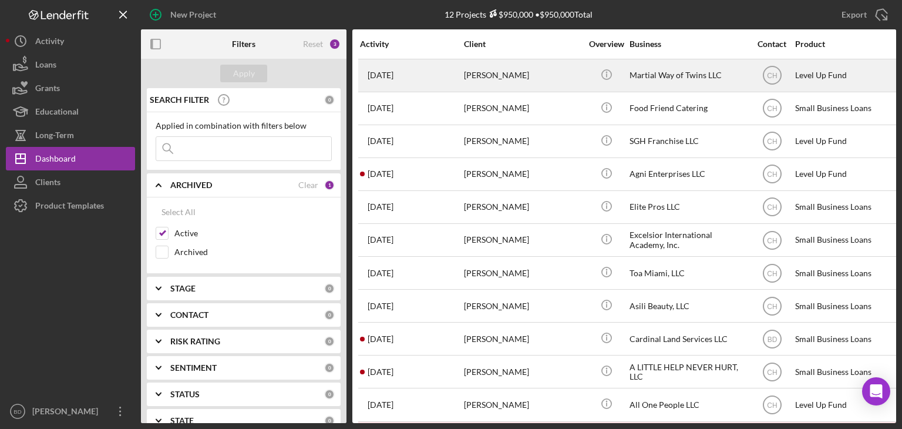
click at [632, 73] on div "Martial Way of Twins LLC" at bounding box center [687, 75] width 117 height 31
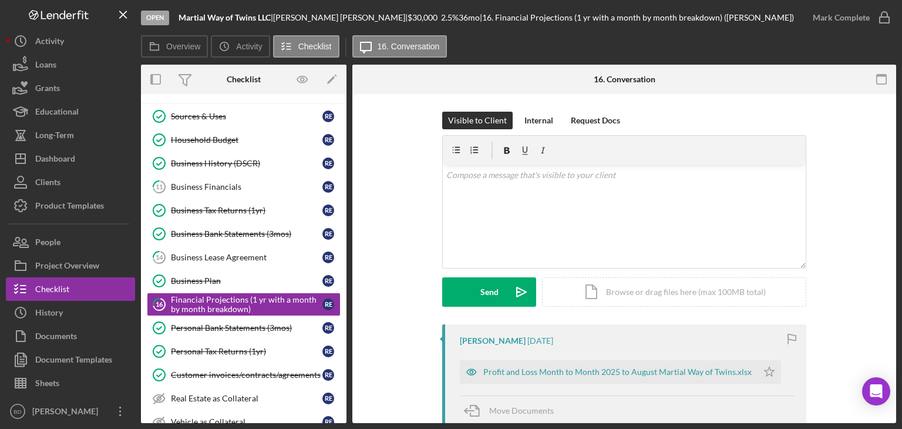
scroll to position [89, 0]
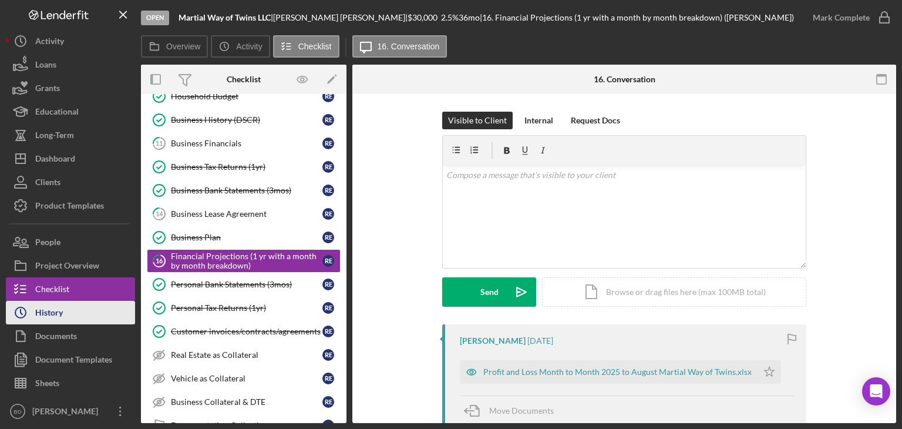
click at [65, 313] on button "Icon/History History" at bounding box center [70, 312] width 129 height 23
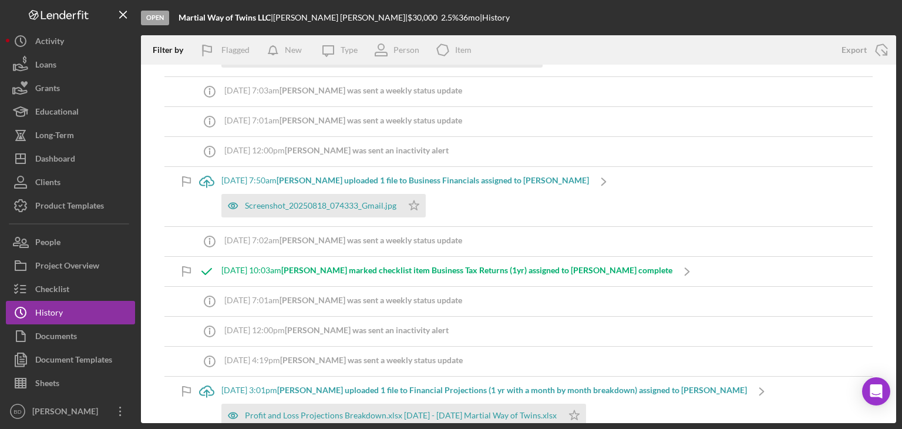
scroll to position [117, 0]
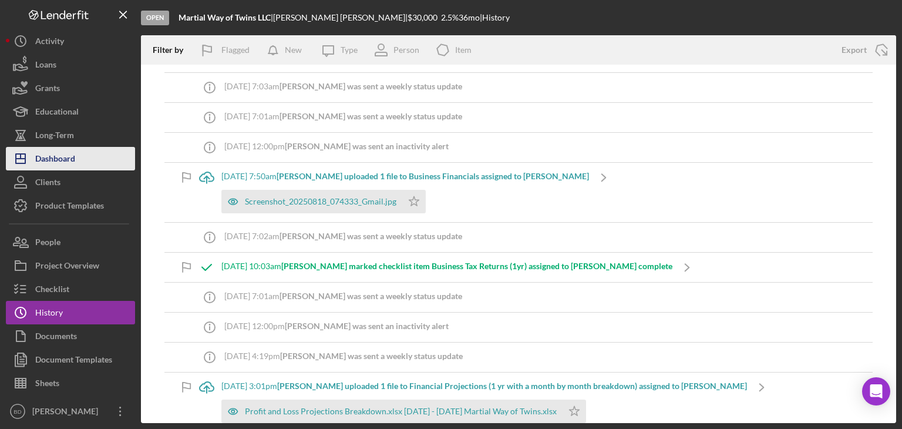
click at [59, 157] on div "Dashboard" at bounding box center [55, 160] width 40 height 26
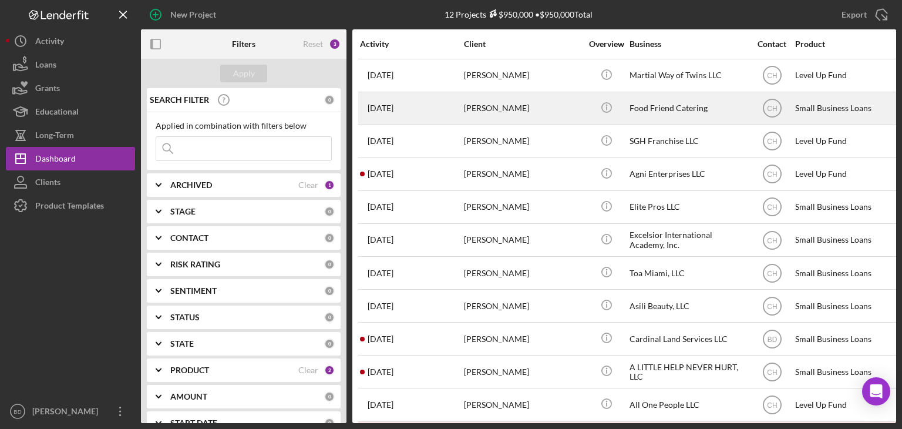
drag, startPoint x: 451, startPoint y: 107, endPoint x: 559, endPoint y: 110, distance: 108.1
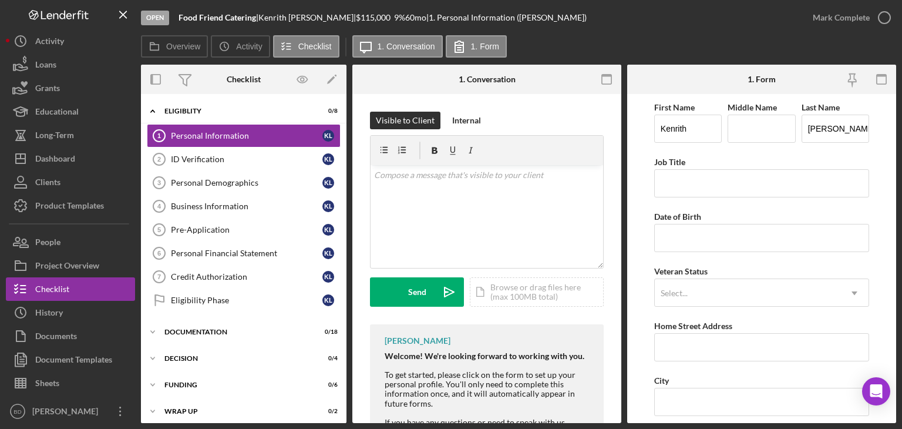
drag, startPoint x: 499, startPoint y: 154, endPoint x: 453, endPoint y: 109, distance: 64.4
click at [477, 140] on div "Overview Internal Workflow Stage Open Icon/Dropdown Arrow Archive (can unarchiv…" at bounding box center [518, 244] width 755 height 358
click at [560, 94] on div "Visible to Client Internal v Color teal Color pink Remove color Add row above A…" at bounding box center [486, 341] width 269 height 494
drag, startPoint x: 263, startPoint y: 16, endPoint x: 335, endPoint y: 18, distance: 72.2
click at [335, 18] on div "Food Friend Catering | [PERSON_NAME] | $115,000 $115,000 9 % 60 mo | 1. Persona…" at bounding box center [383, 17] width 408 height 9
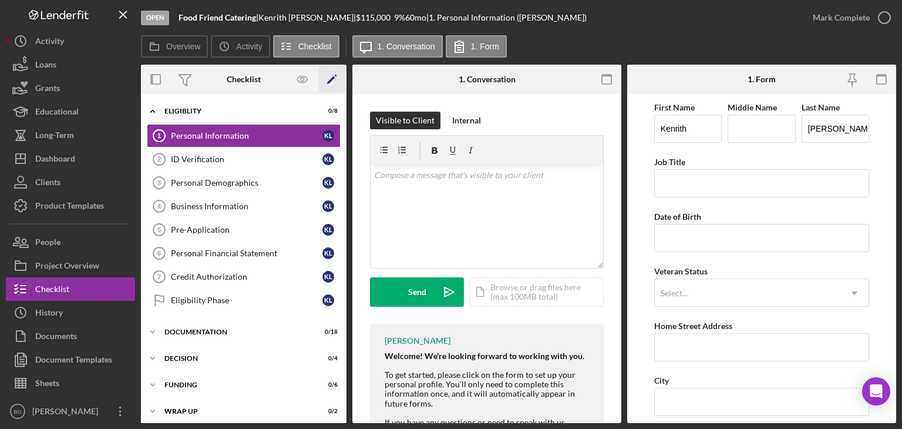
copy div "[PERSON_NAME]"
click at [55, 163] on div "Dashboard" at bounding box center [55, 160] width 40 height 26
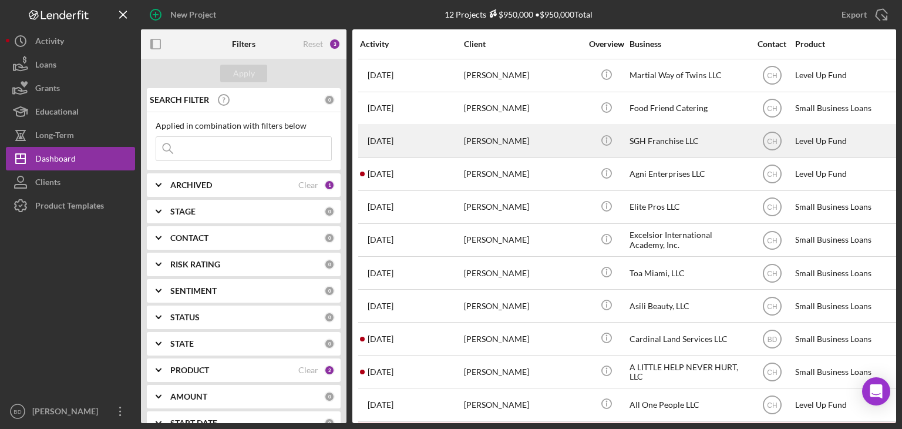
click at [531, 145] on div "[PERSON_NAME]" at bounding box center [522, 141] width 117 height 31
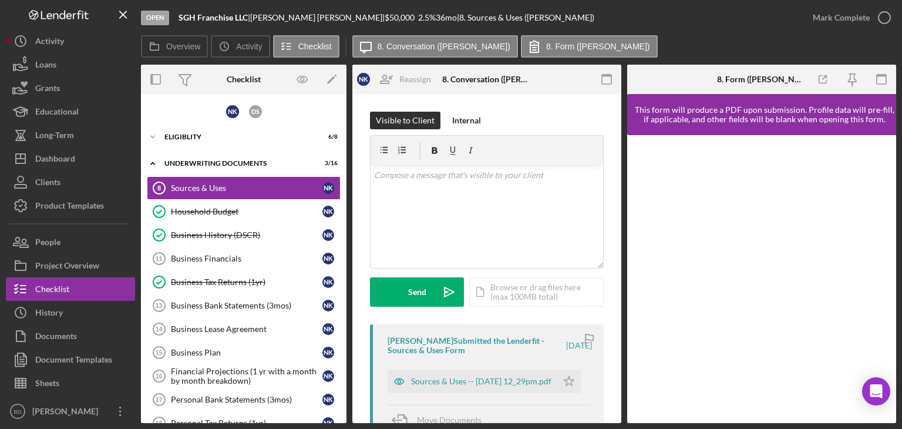
click at [308, 14] on div "[PERSON_NAME] |" at bounding box center [317, 17] width 134 height 9
copy div "[PERSON_NAME]"
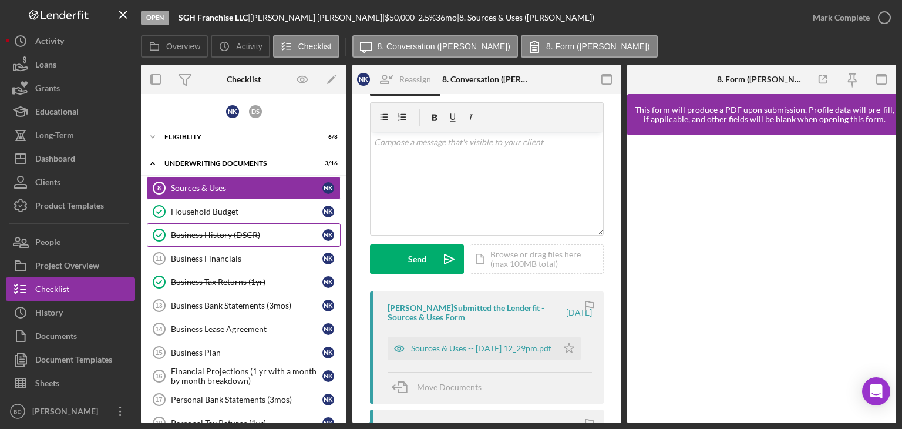
scroll to position [59, 0]
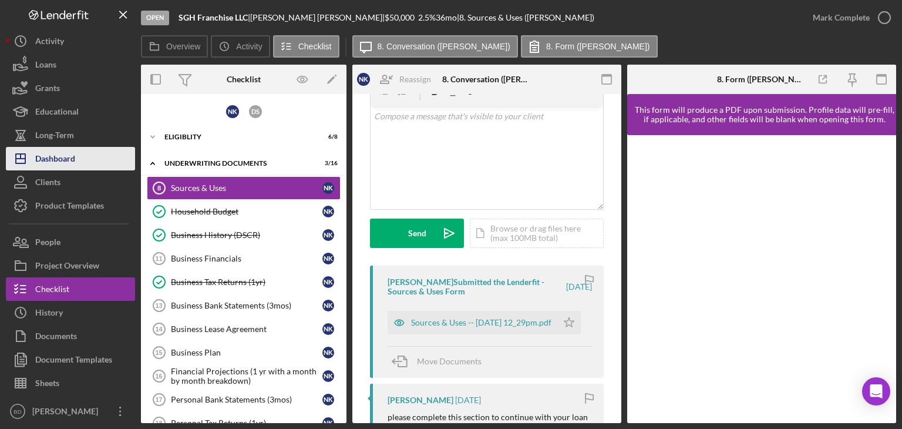
click at [50, 158] on div "Dashboard" at bounding box center [55, 160] width 40 height 26
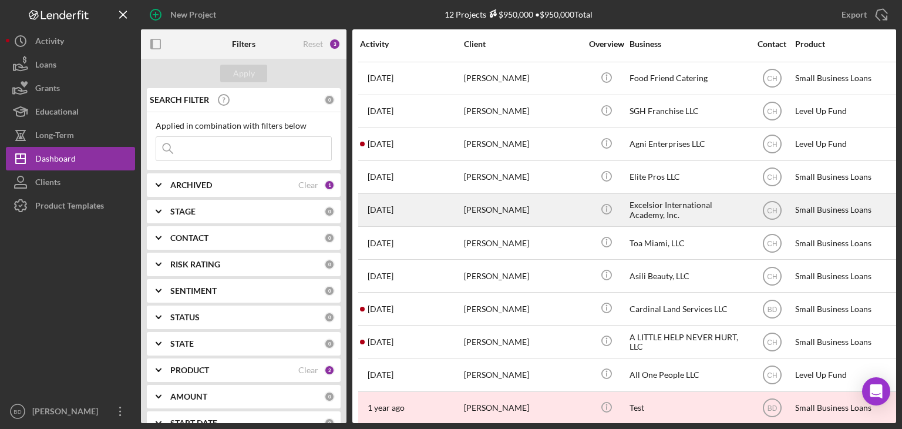
scroll to position [46, 0]
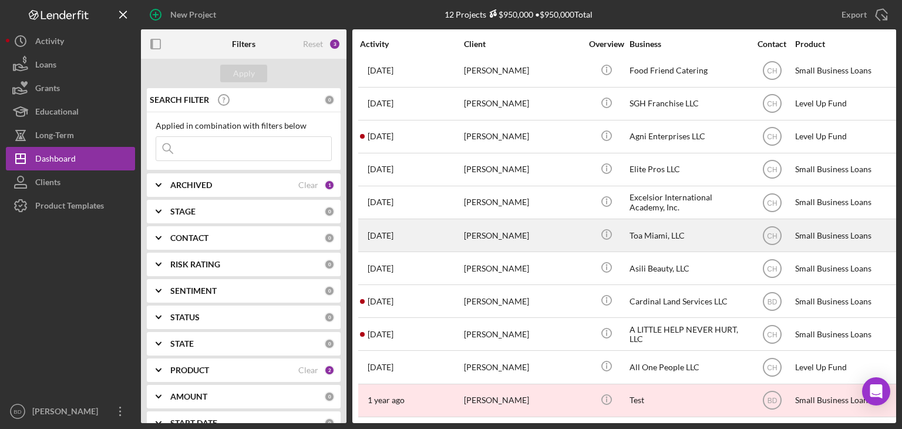
click at [637, 228] on div "Toa Miami, LLC" at bounding box center [687, 235] width 117 height 31
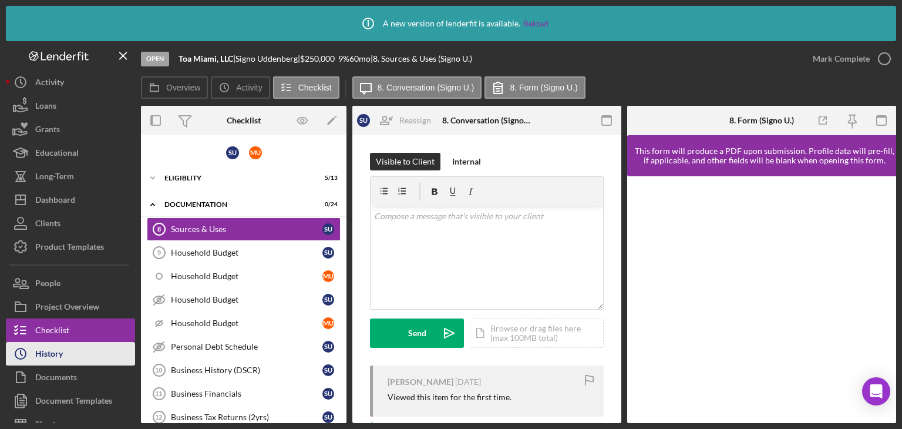
click at [52, 350] on div "History" at bounding box center [49, 355] width 28 height 26
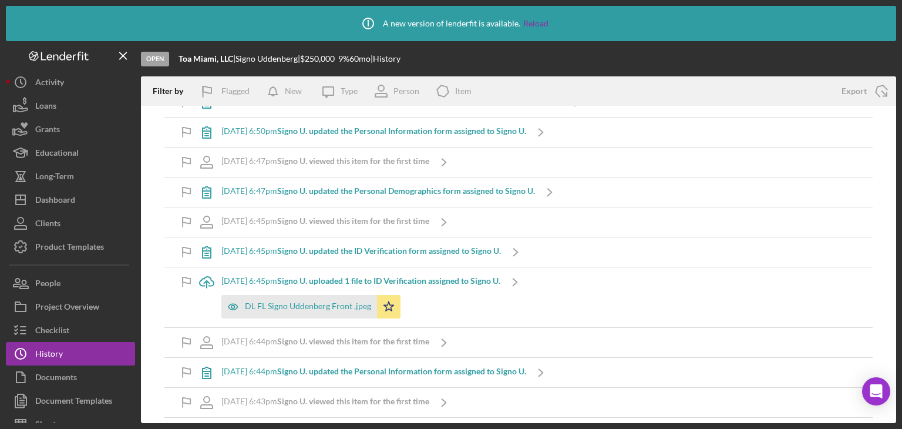
scroll to position [2635, 0]
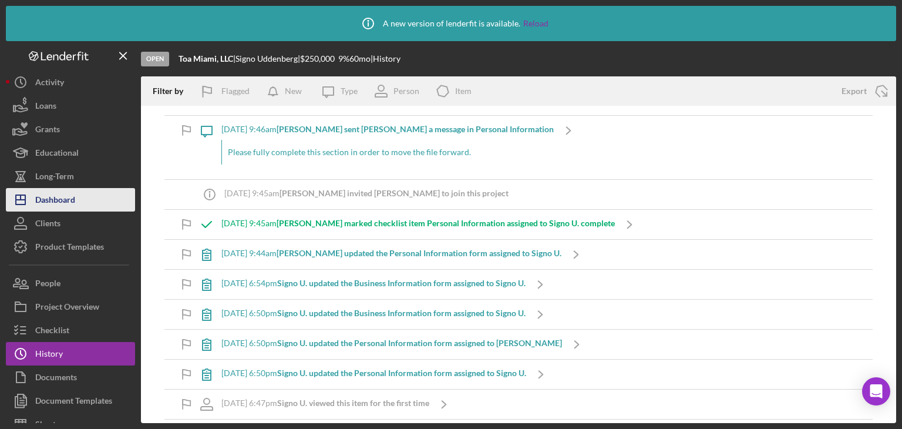
click at [76, 197] on button "Icon/Dashboard Dashboard" at bounding box center [70, 199] width 129 height 23
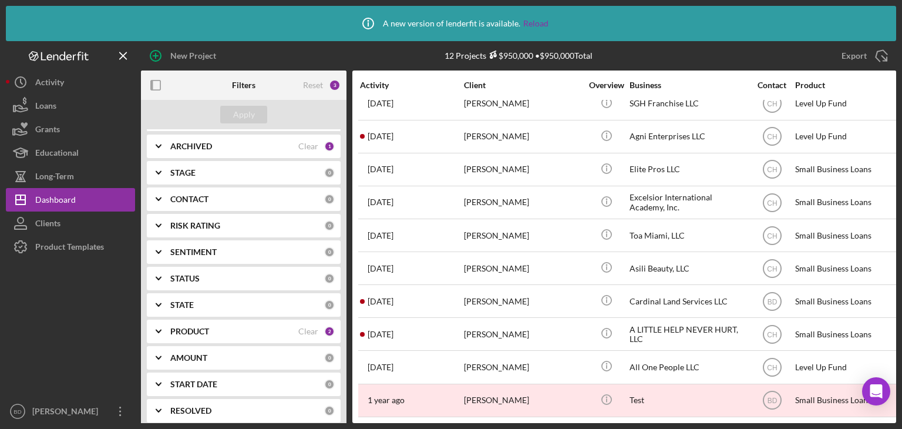
scroll to position [153, 0]
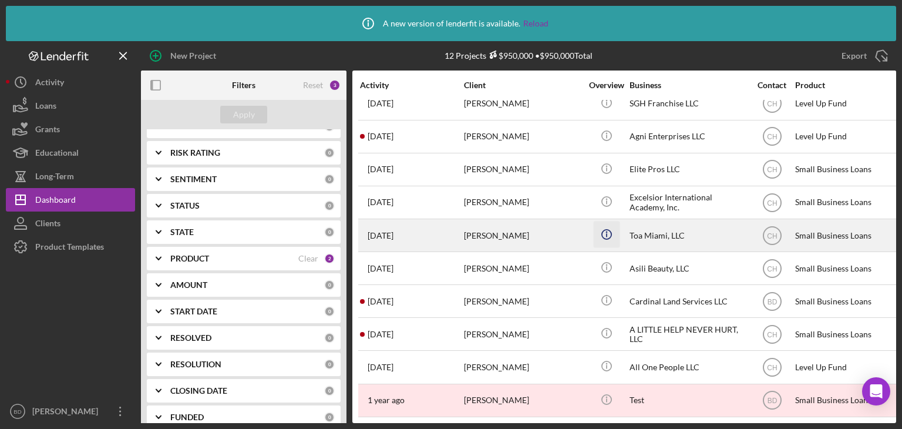
click at [595, 228] on icon "Icon/Info" at bounding box center [606, 234] width 26 height 26
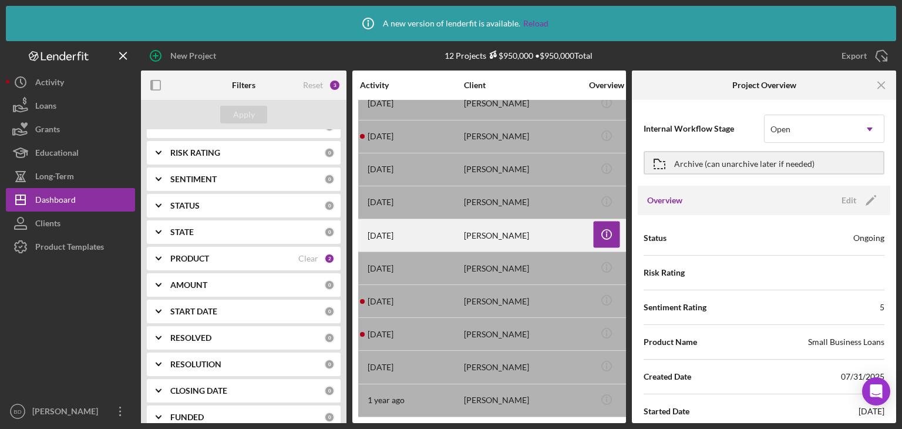
click at [467, 224] on div "[PERSON_NAME]" at bounding box center [522, 235] width 117 height 31
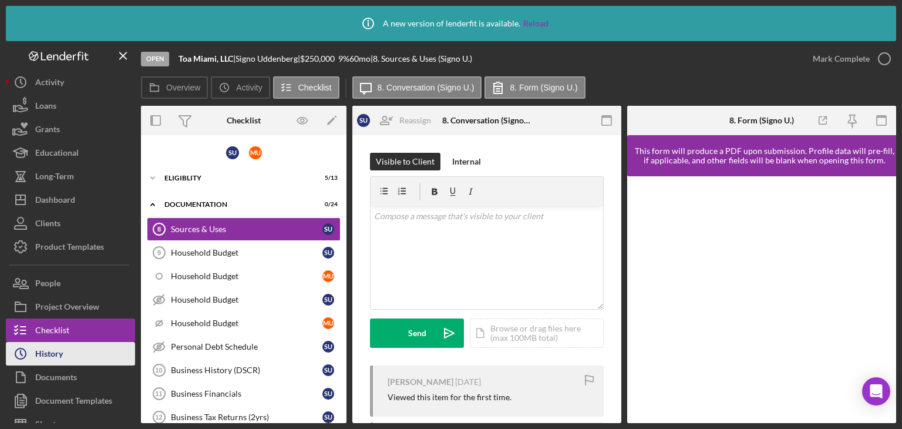
click at [57, 357] on div "History" at bounding box center [49, 355] width 28 height 26
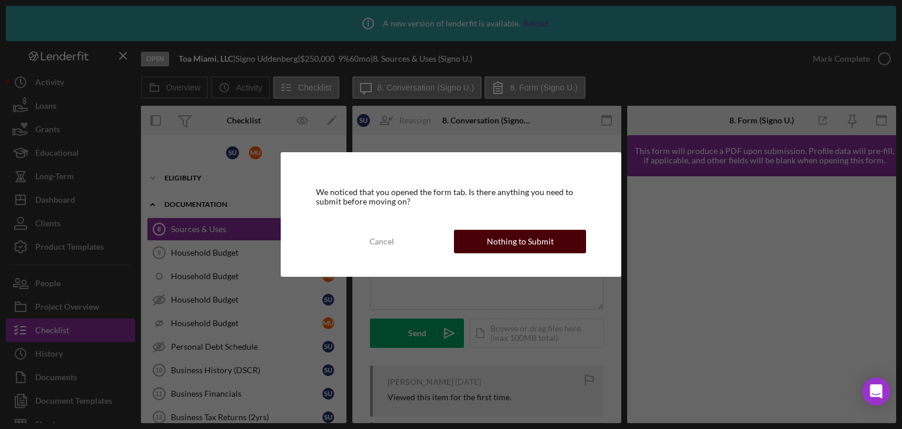
click at [531, 237] on div "Nothing to Submit" at bounding box center [520, 241] width 67 height 23
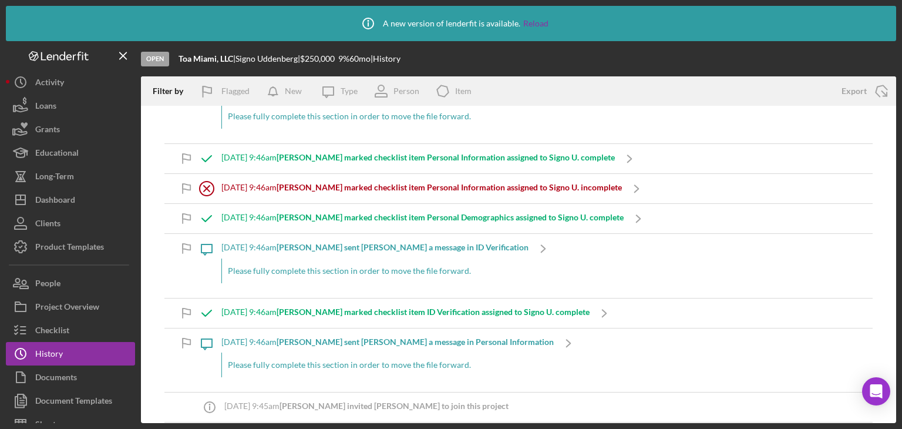
scroll to position [2928, 0]
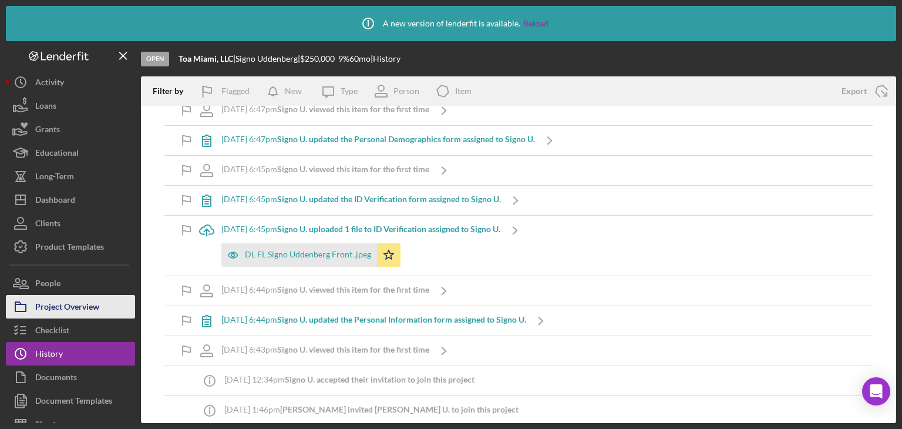
click at [81, 311] on div "Project Overview" at bounding box center [67, 308] width 64 height 26
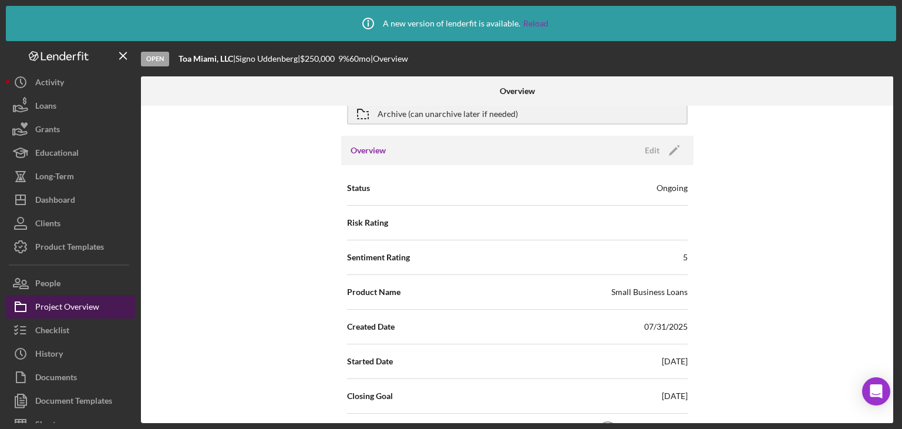
scroll to position [176, 0]
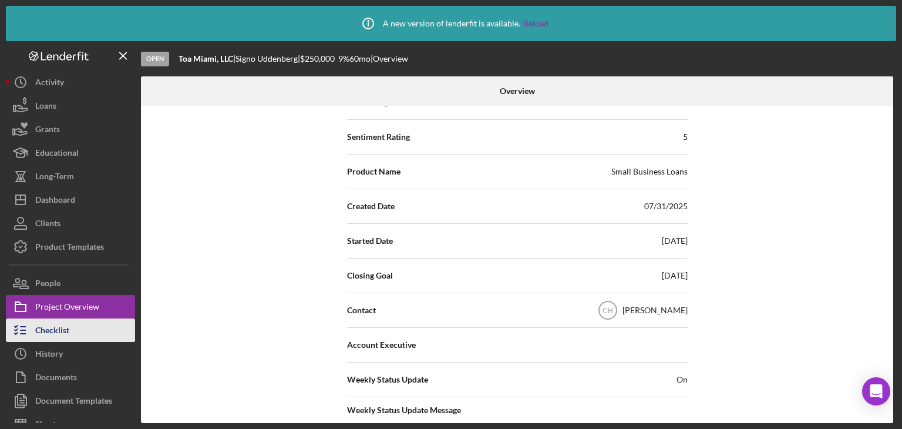
click at [80, 338] on button "Checklist" at bounding box center [70, 329] width 129 height 23
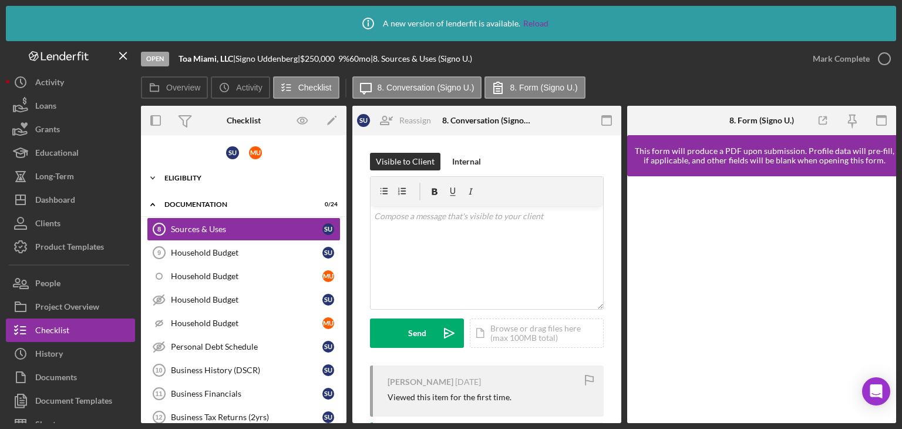
click at [189, 174] on div "Eligiblity" at bounding box center [247, 177] width 167 height 7
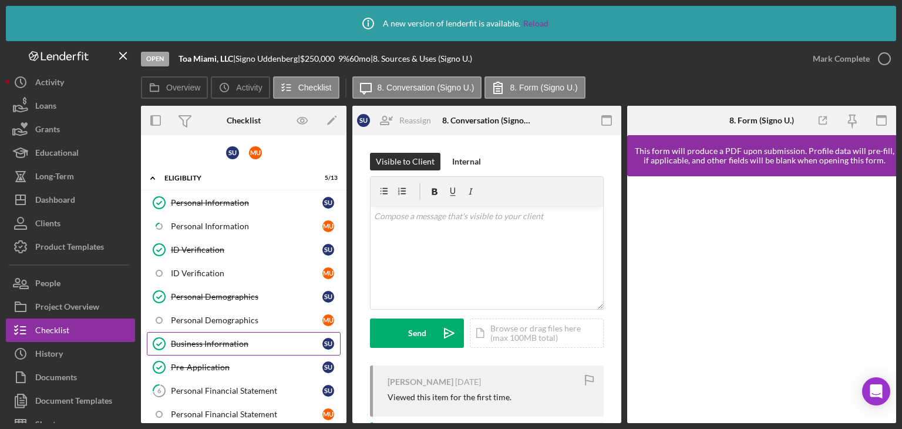
click at [204, 342] on div "Business Information" at bounding box center [246, 343] width 151 height 9
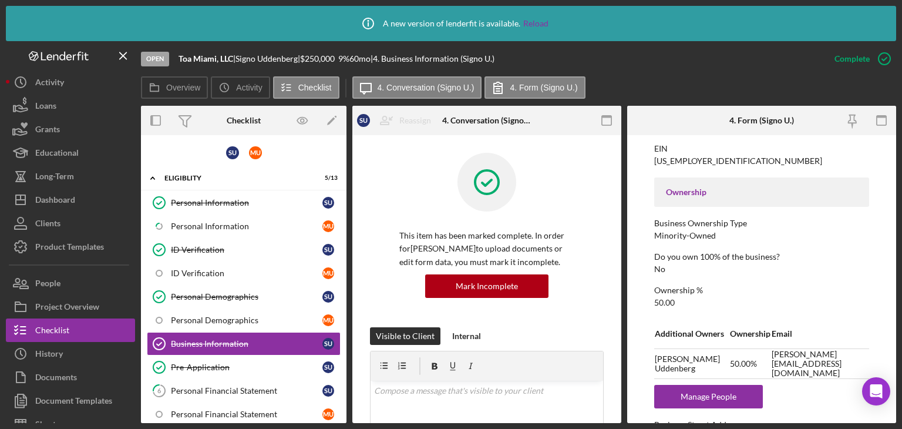
scroll to position [235, 0]
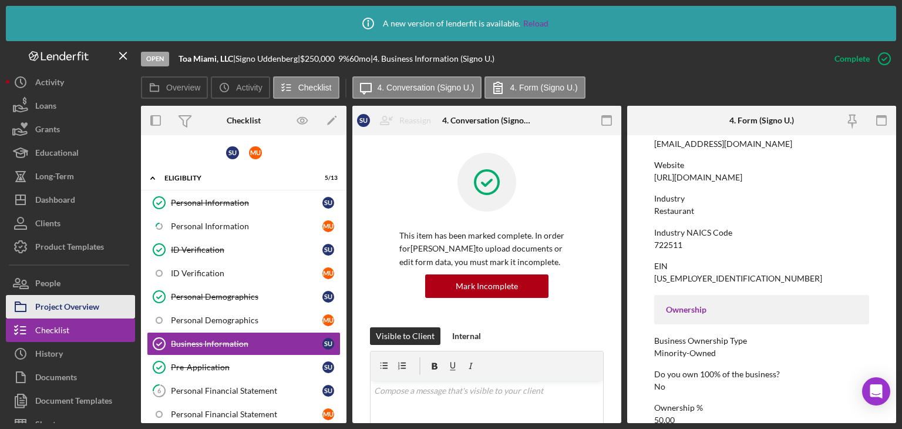
click at [56, 308] on div "Project Overview" at bounding box center [67, 308] width 64 height 26
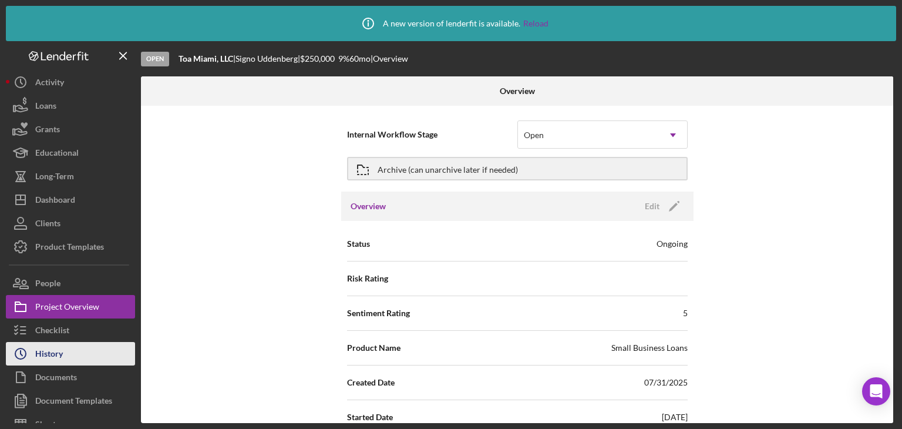
click at [56, 348] on div "History" at bounding box center [49, 355] width 28 height 26
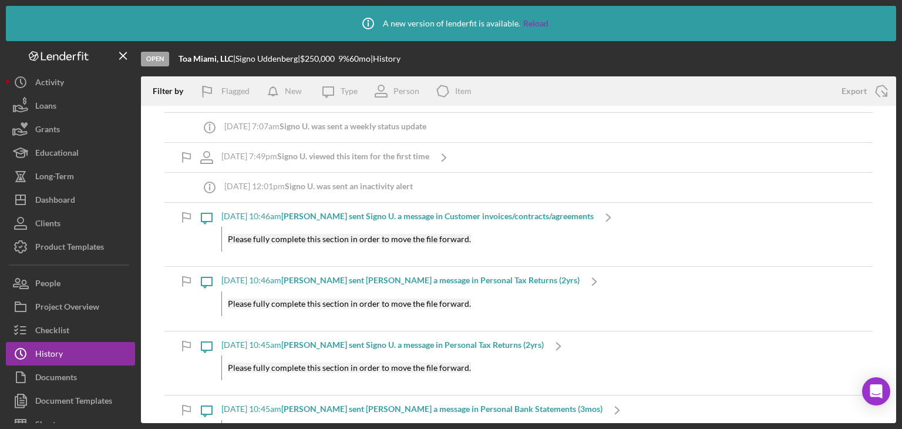
scroll to position [59, 0]
